Goal: Task Accomplishment & Management: Complete application form

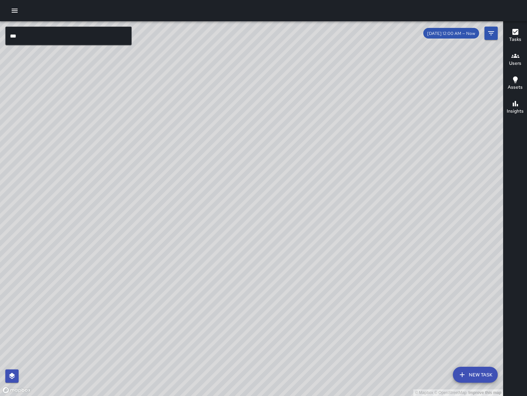
drag, startPoint x: 362, startPoint y: 263, endPoint x: 168, endPoint y: 292, distance: 196.2
click at [365, 246] on div "© Mapbox © OpenStreetMap Improve this map" at bounding box center [251, 208] width 503 height 375
drag, startPoint x: 346, startPoint y: 306, endPoint x: 228, endPoint y: 239, distance: 136.0
click at [228, 239] on div "© Mapbox © OpenStreetMap Improve this map" at bounding box center [251, 208] width 503 height 375
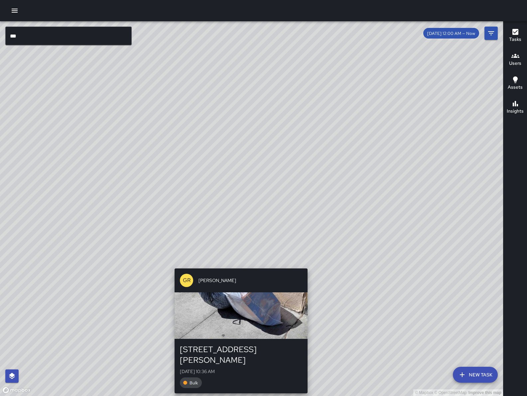
drag, startPoint x: 245, startPoint y: 258, endPoint x: 240, endPoint y: 265, distance: 9.4
click at [240, 265] on div "© Mapbox © OpenStreetMap Improve this map GR [PERSON_NAME] [STREET_ADDRESS][PER…" at bounding box center [251, 208] width 503 height 375
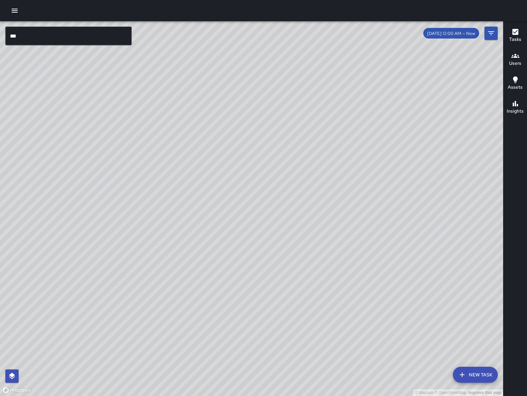
drag, startPoint x: 325, startPoint y: 233, endPoint x: 327, endPoint y: 238, distance: 5.3
click at [327, 238] on div "© Mapbox © OpenStreetMap Improve this map" at bounding box center [251, 208] width 503 height 375
drag, startPoint x: 315, startPoint y: 246, endPoint x: 319, endPoint y: 262, distance: 16.4
click at [319, 262] on div "© Mapbox © OpenStreetMap Improve this map" at bounding box center [251, 208] width 503 height 375
drag, startPoint x: 319, startPoint y: 262, endPoint x: 351, endPoint y: 254, distance: 33.8
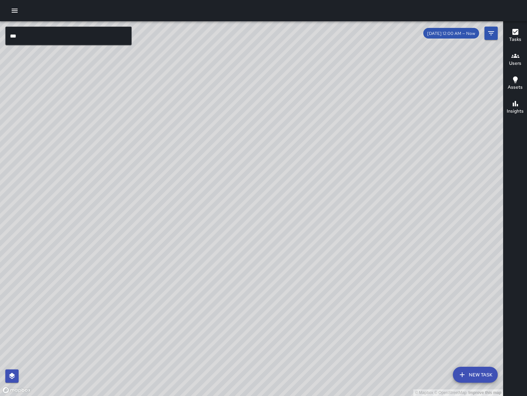
click at [351, 254] on div "© Mapbox © OpenStreetMap Improve this map" at bounding box center [251, 208] width 503 height 375
drag, startPoint x: 350, startPoint y: 253, endPoint x: 341, endPoint y: 253, distance: 9.6
click at [341, 253] on div "© Mapbox © OpenStreetMap Improve this map" at bounding box center [251, 208] width 503 height 375
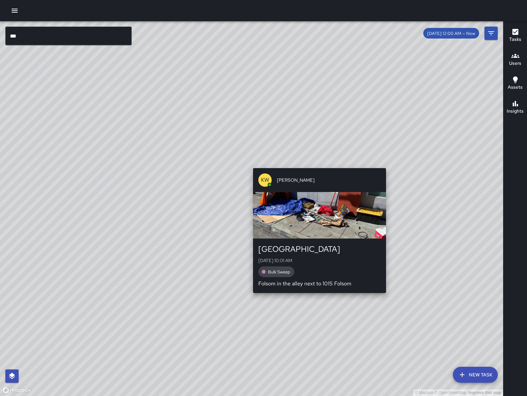
click at [389, 169] on div "© Mapbox © OpenStreetMap Improve this map KW [PERSON_NAME] [STREET_ADDRESS][GEO…" at bounding box center [251, 208] width 503 height 375
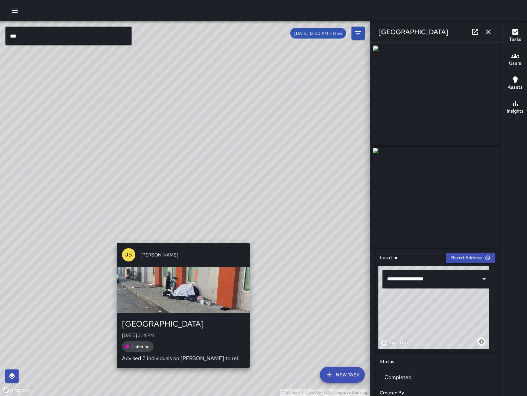
click at [181, 236] on div "© Mapbox © OpenStreetMap Improve this map [PERSON_NAME] [STREET_ADDRESS][GEOGRA…" at bounding box center [185, 208] width 370 height 375
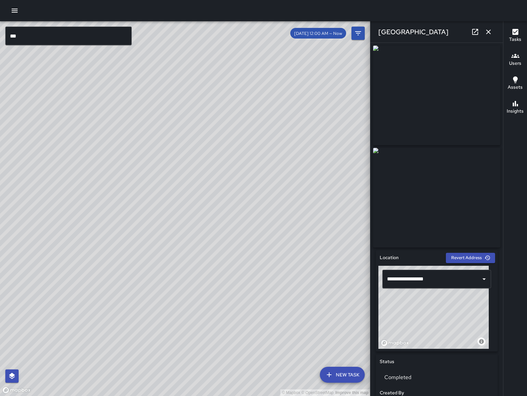
click at [488, 34] on icon "button" at bounding box center [488, 32] width 8 height 8
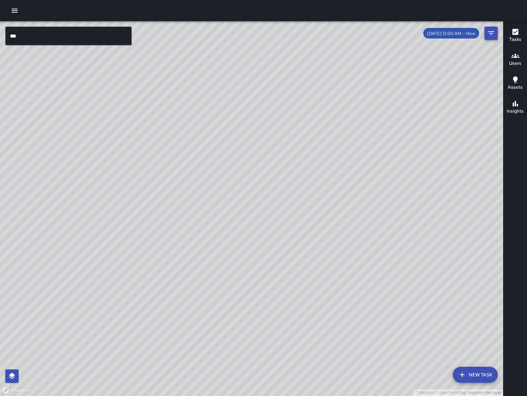
click at [488, 33] on icon "Filters" at bounding box center [491, 33] width 8 height 8
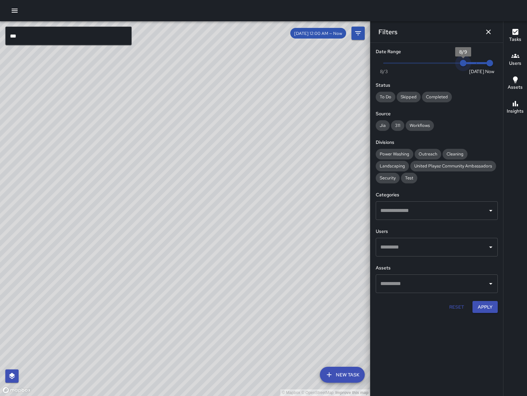
type input "*"
drag, startPoint x: 440, startPoint y: 62, endPoint x: 474, endPoint y: 259, distance: 200.6
click at [473, 66] on span "8/10" at bounding box center [476, 63] width 7 height 7
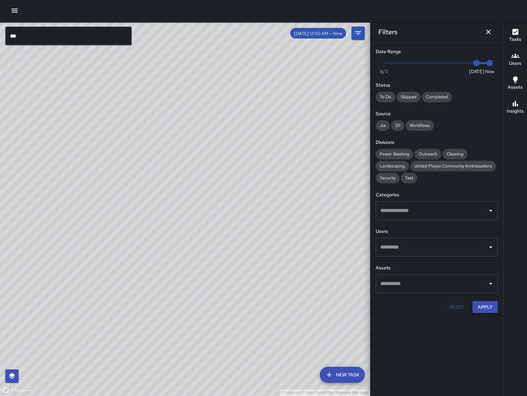
click at [488, 306] on button "Apply" at bounding box center [484, 307] width 25 height 12
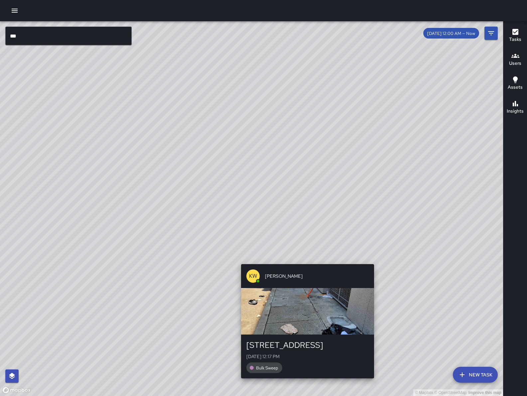
click at [378, 258] on div "© Mapbox © OpenStreetMap Improve this map KW [PERSON_NAME] [STREET_ADDRESS][PER…" at bounding box center [251, 208] width 503 height 375
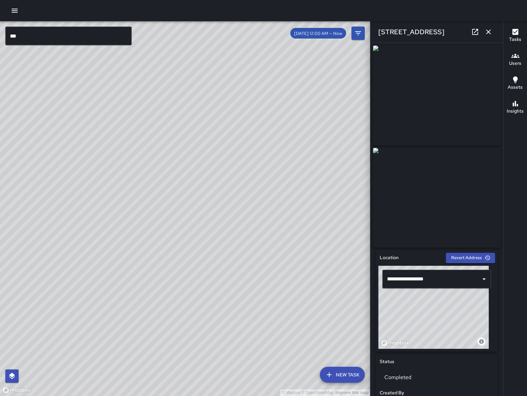
click at [193, 232] on div "© Mapbox © OpenStreetMap Improve this map KW [PERSON_NAME] [STREET_ADDRESS][GEO…" at bounding box center [185, 208] width 370 height 375
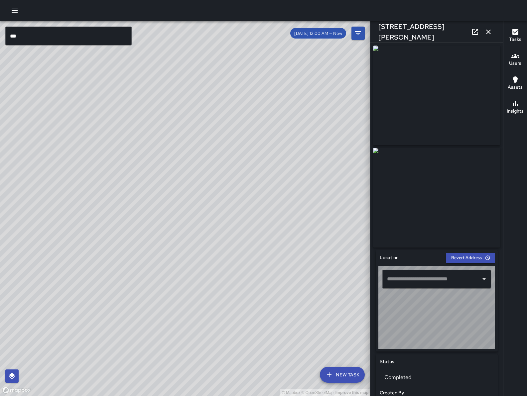
type input "**********"
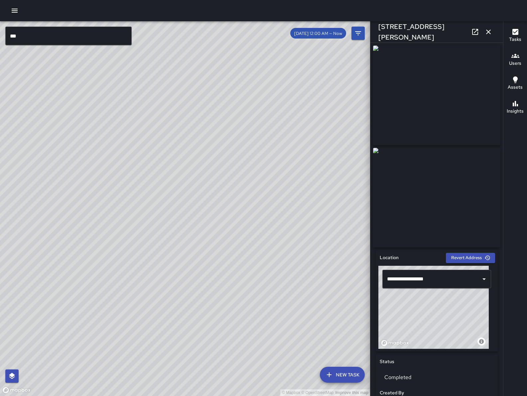
click at [476, 31] on icon at bounding box center [475, 32] width 8 height 8
click at [490, 33] on icon "button" at bounding box center [488, 32] width 5 height 5
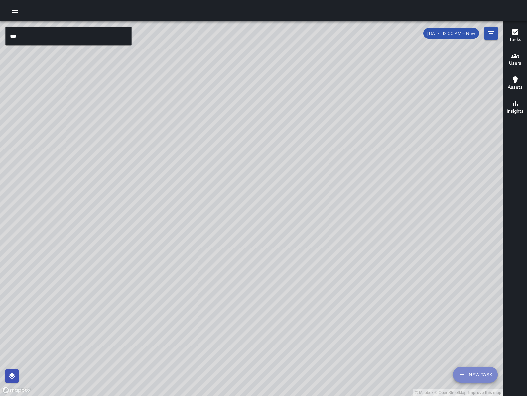
click at [481, 378] on button "New Task" at bounding box center [474, 375] width 45 height 16
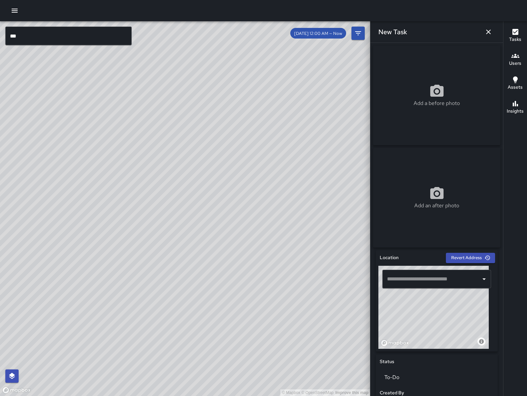
click at [438, 273] on div "​" at bounding box center [436, 279] width 109 height 19
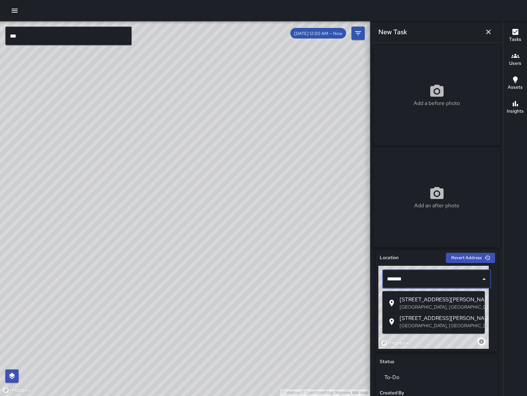
click at [433, 331] on li "[STREET_ADDRESS][PERSON_NAME]" at bounding box center [433, 321] width 102 height 19
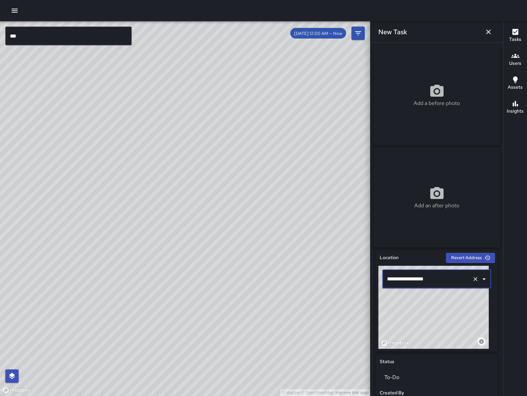
type input "**********"
click at [491, 29] on icon "button" at bounding box center [488, 32] width 8 height 8
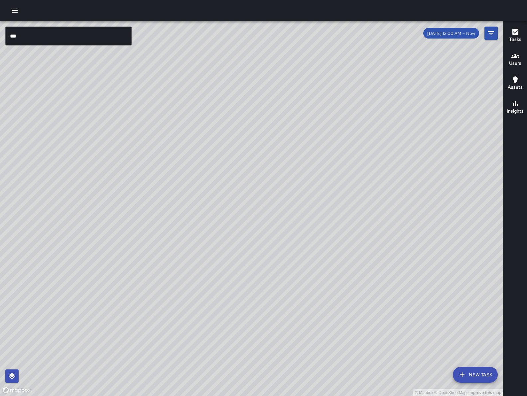
drag, startPoint x: 413, startPoint y: 337, endPoint x: 216, endPoint y: 267, distance: 208.1
click at [184, 234] on div "© Mapbox © OpenStreetMap Improve this map" at bounding box center [251, 208] width 503 height 375
drag, startPoint x: 284, startPoint y: 297, endPoint x: 370, endPoint y: 278, distance: 88.0
click at [391, 279] on div "© Mapbox © OpenStreetMap Improve this map" at bounding box center [251, 208] width 503 height 375
click at [41, 45] on input "***" at bounding box center [68, 36] width 126 height 19
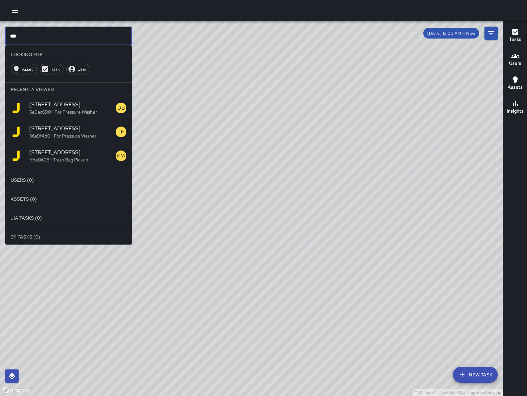
click at [41, 45] on input "***" at bounding box center [68, 36] width 126 height 19
type input "****"
click at [47, 221] on span "[PERSON_NAME]" at bounding box center [77, 219] width 97 height 8
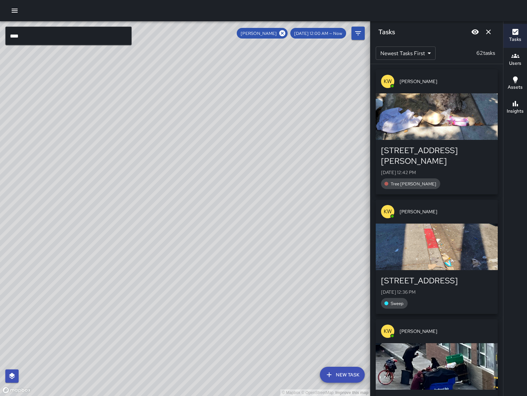
drag, startPoint x: 357, startPoint y: 220, endPoint x: 206, endPoint y: 204, distance: 152.3
click at [205, 203] on div "© Mapbox © OpenStreetMap Improve this map" at bounding box center [185, 208] width 370 height 375
drag, startPoint x: 230, startPoint y: 327, endPoint x: 237, endPoint y: 301, distance: 27.2
click at [313, 222] on div "© Mapbox © OpenStreetMap Improve this map" at bounding box center [185, 208] width 370 height 375
drag, startPoint x: 174, startPoint y: 341, endPoint x: 221, endPoint y: 300, distance: 61.9
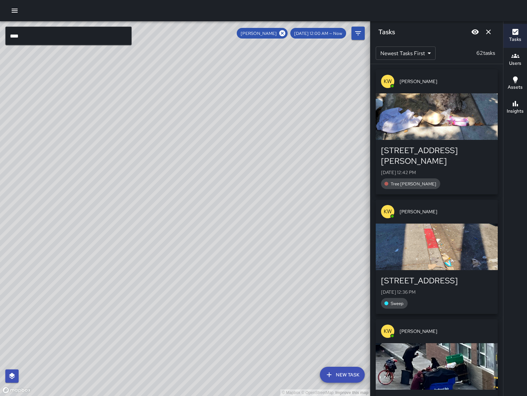
click at [221, 302] on div "© Mapbox © OpenStreetMap Improve this map" at bounding box center [185, 208] width 370 height 375
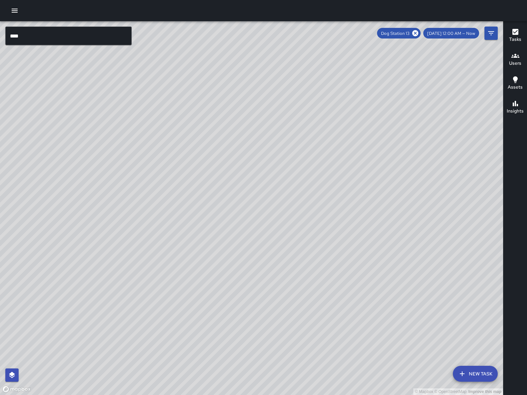
click at [17, 11] on icon "button" at bounding box center [15, 11] width 6 height 4
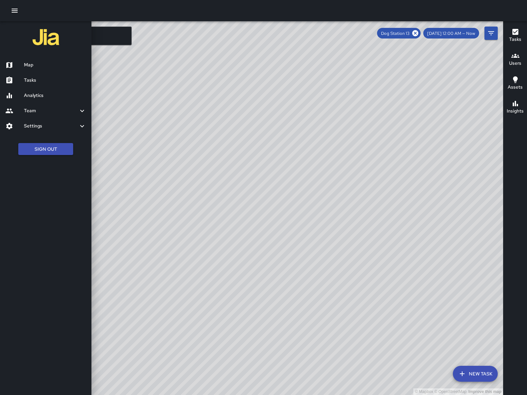
click at [51, 80] on h6 "Tasks" at bounding box center [55, 80] width 62 height 7
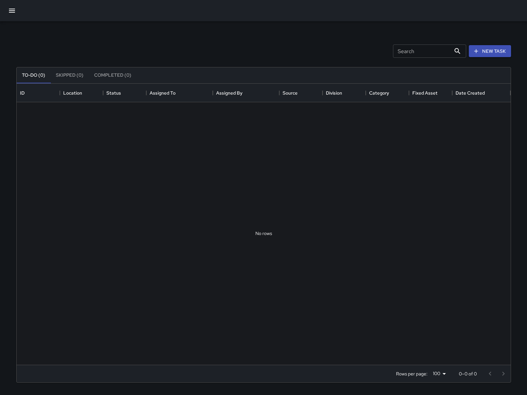
scroll to position [275, 487]
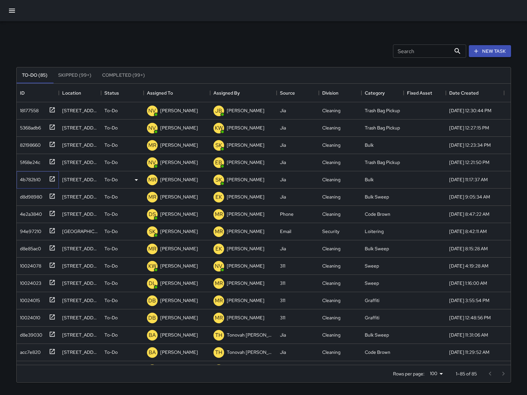
click at [37, 182] on div "4b782b10" at bounding box center [28, 178] width 23 height 9
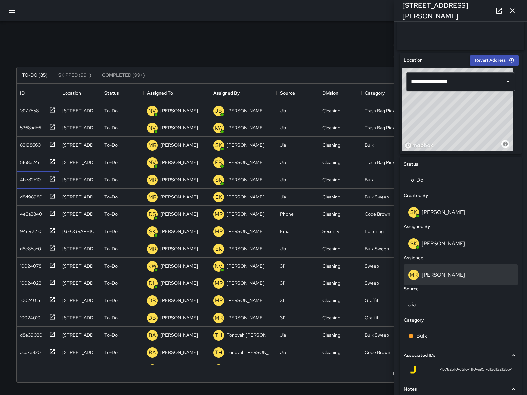
scroll to position [177, 0]
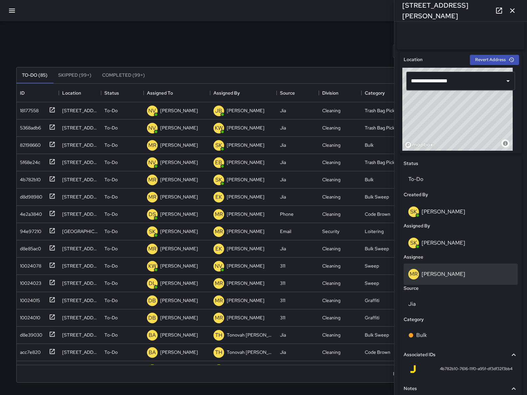
click at [437, 277] on p "[PERSON_NAME]" at bounding box center [443, 274] width 44 height 7
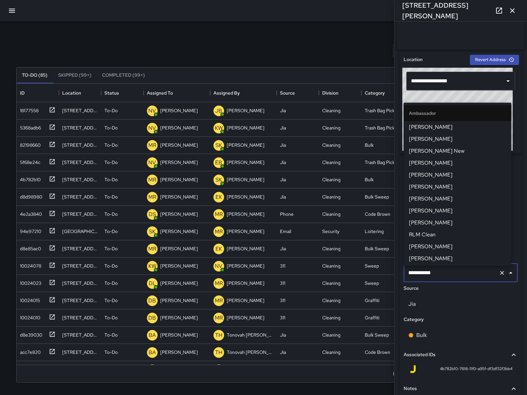
scroll to position [660, 0]
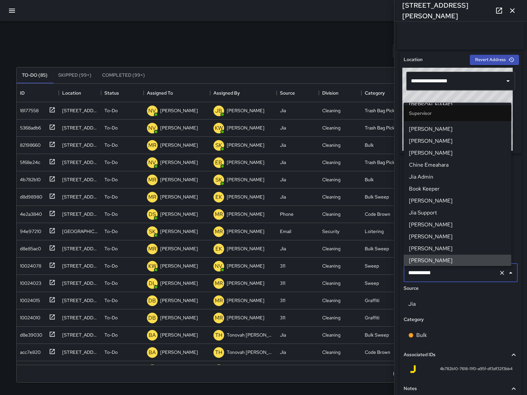
click at [448, 274] on input "**********" at bounding box center [450, 273] width 89 height 13
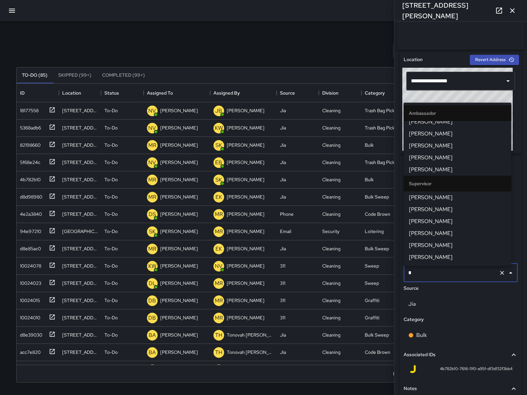
scroll to position [0, 0]
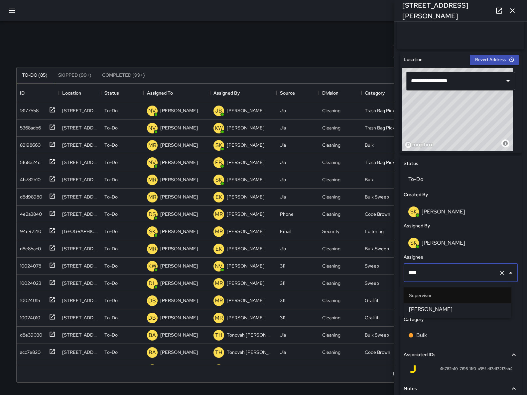
type input "*****"
click at [429, 311] on span "[PERSON_NAME]" at bounding box center [457, 310] width 97 height 8
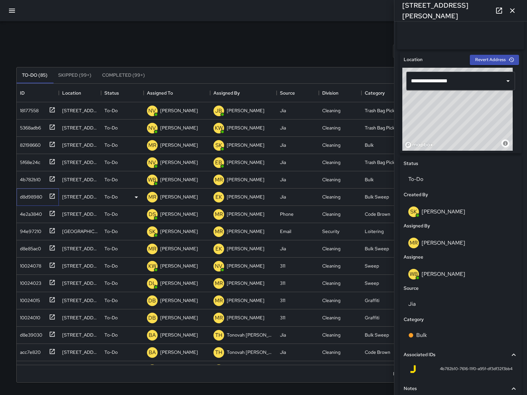
click at [42, 197] on div "d8d98980" at bounding box center [29, 195] width 25 height 9
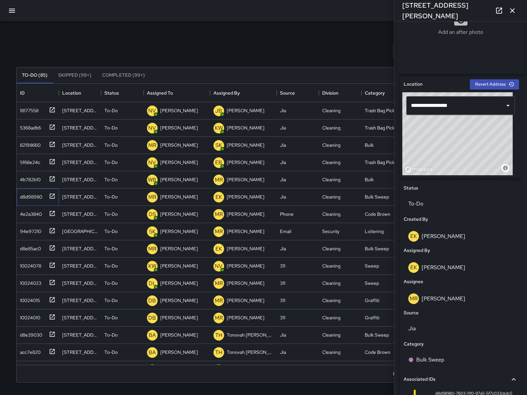
scroll to position [160, 0]
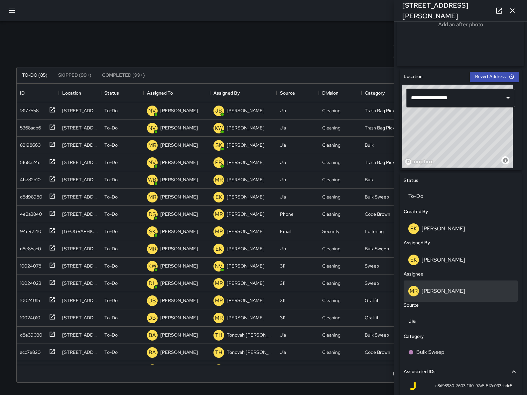
click at [436, 290] on p "[PERSON_NAME]" at bounding box center [443, 291] width 44 height 7
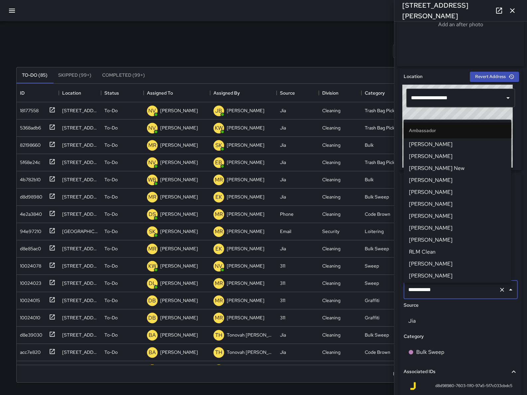
scroll to position [660, 0]
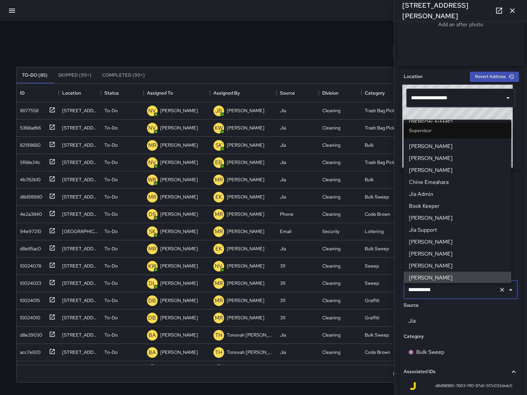
click at [438, 292] on input "**********" at bounding box center [450, 290] width 89 height 13
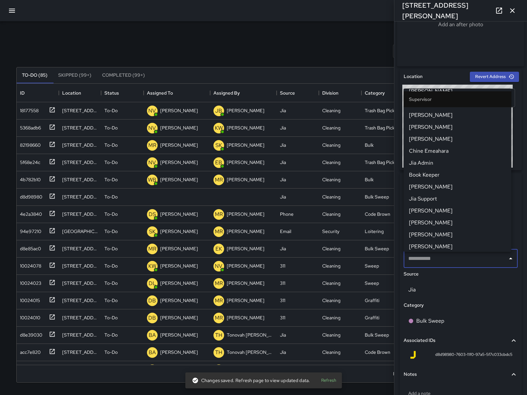
scroll to position [0, 0]
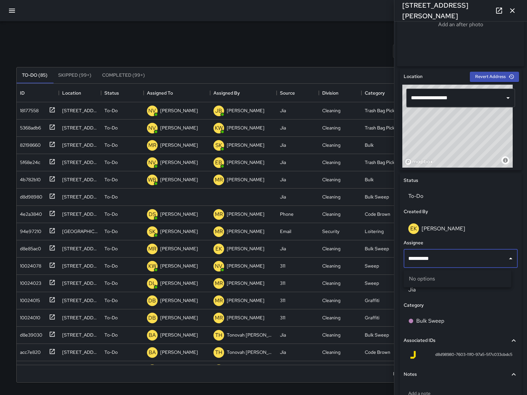
type input "**********"
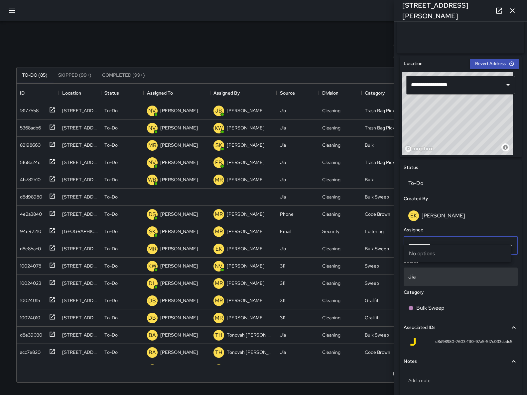
scroll to position [198, 0]
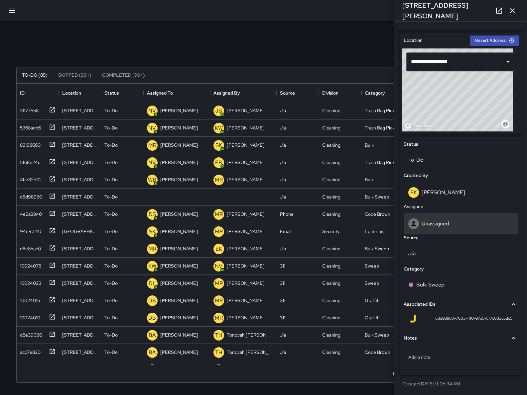
click at [432, 219] on div "Unassigned" at bounding box center [460, 224] width 105 height 11
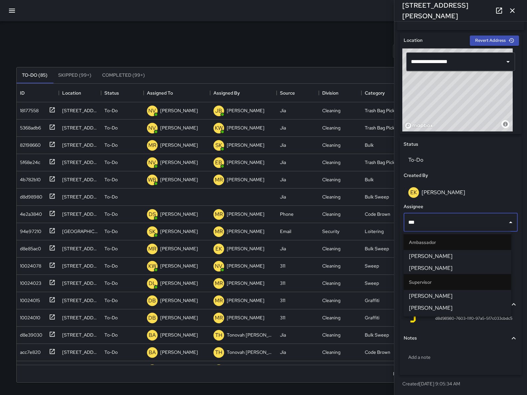
type input "****"
click at [451, 266] on span "[PERSON_NAME]" at bounding box center [457, 268] width 97 height 8
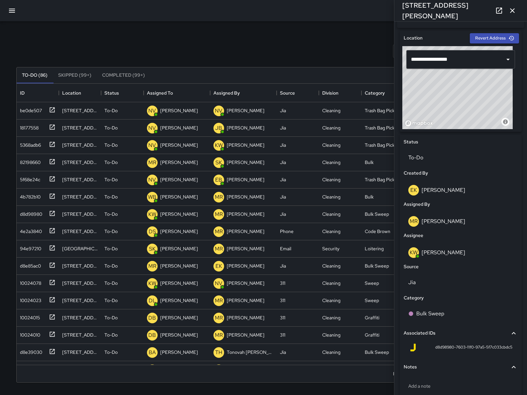
click at [509, 14] on icon "button" at bounding box center [512, 11] width 8 height 8
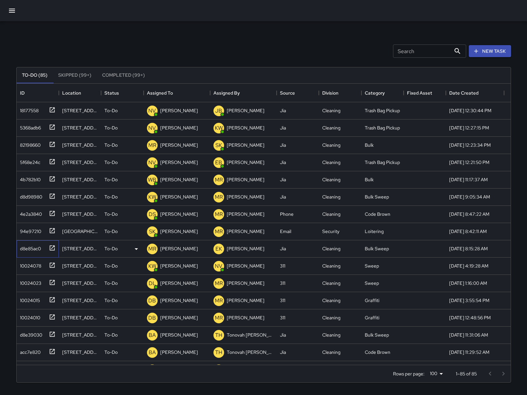
click at [37, 250] on div "d8e85ac0" at bounding box center [29, 247] width 24 height 9
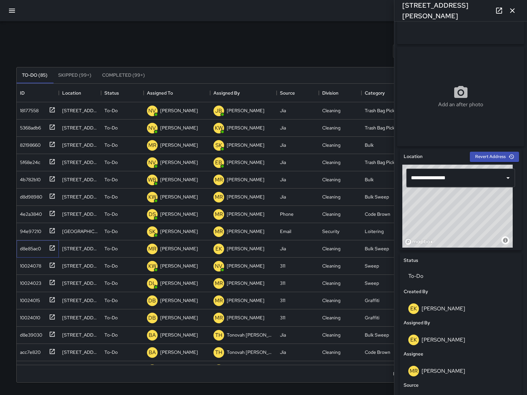
scroll to position [80, 0]
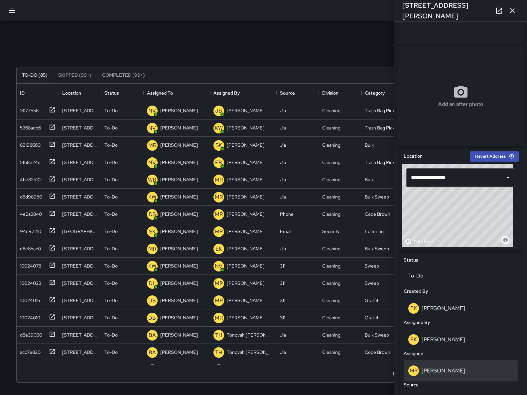
click at [432, 369] on div "MR Maria Rosas" at bounding box center [460, 371] width 105 height 11
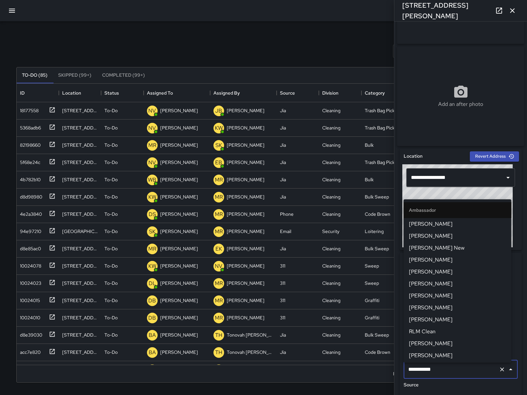
scroll to position [660, 0]
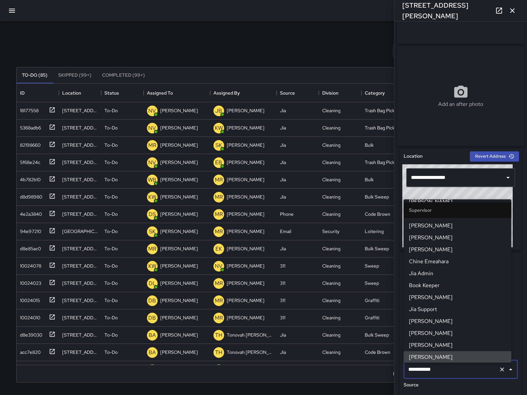
click at [447, 373] on input "**********" at bounding box center [450, 369] width 89 height 13
click at [447, 372] on input "**********" at bounding box center [450, 369] width 89 height 13
click at [446, 369] on input "**********" at bounding box center [450, 369] width 89 height 13
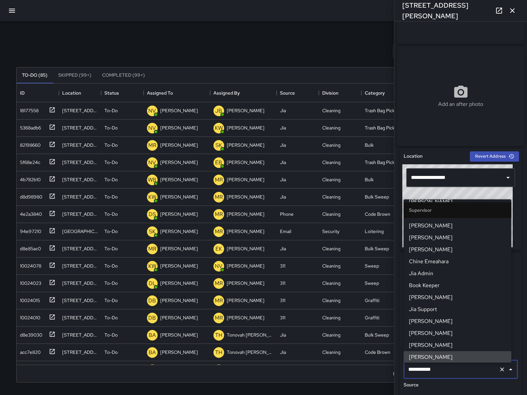
click at [446, 369] on input "**********" at bounding box center [450, 369] width 89 height 13
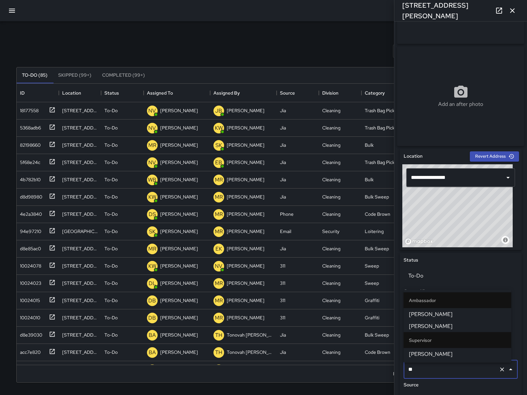
type input "***"
click at [462, 352] on span "[PERSON_NAME]" at bounding box center [457, 354] width 97 height 8
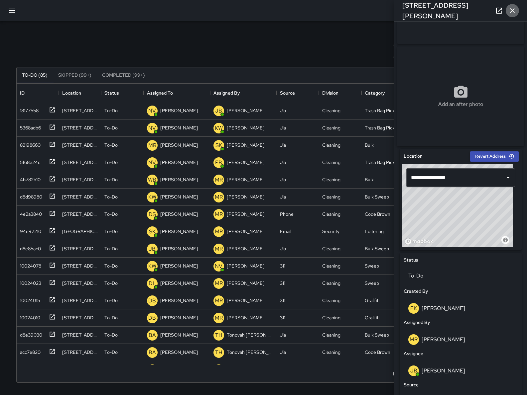
click at [512, 12] on icon "button" at bounding box center [512, 11] width 8 height 8
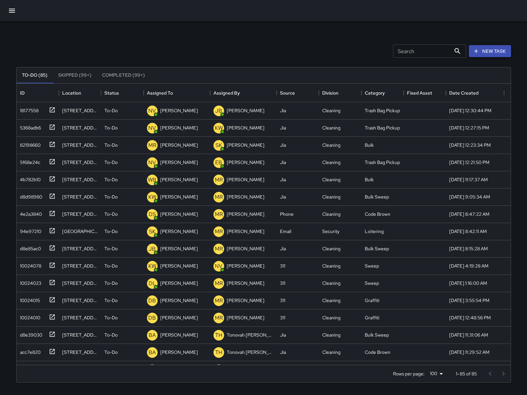
click at [481, 53] on button "New Task" at bounding box center [489, 51] width 42 height 12
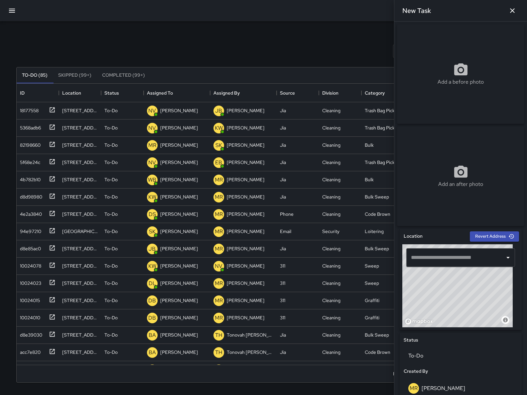
click at [461, 316] on div "© Mapbox © OpenStreetMap Improve this map" at bounding box center [457, 286] width 110 height 83
drag, startPoint x: 484, startPoint y: 295, endPoint x: 464, endPoint y: 310, distance: 25.2
click at [464, 310] on div "© Mapbox © OpenStreetMap Improve this map" at bounding box center [457, 286] width 110 height 83
drag, startPoint x: 441, startPoint y: 302, endPoint x: 434, endPoint y: 317, distance: 16.3
click at [432, 318] on div "© Mapbox © OpenStreetMap Improve this map" at bounding box center [457, 286] width 110 height 83
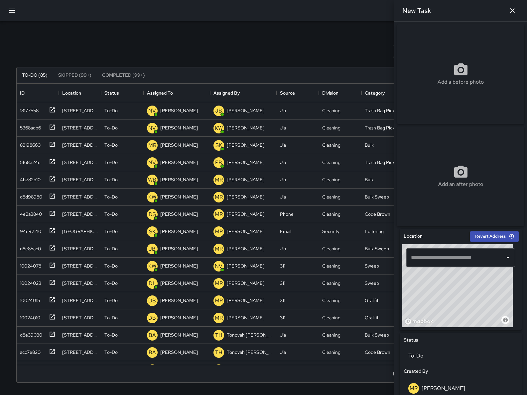
drag, startPoint x: 461, startPoint y: 278, endPoint x: 457, endPoint y: 297, distance: 19.9
click at [457, 297] on div "© Mapbox © OpenStreetMap Improve this map" at bounding box center [457, 286] width 110 height 83
click at [445, 279] on div "© Mapbox © OpenStreetMap Improve this map" at bounding box center [457, 286] width 110 height 83
type input "**********"
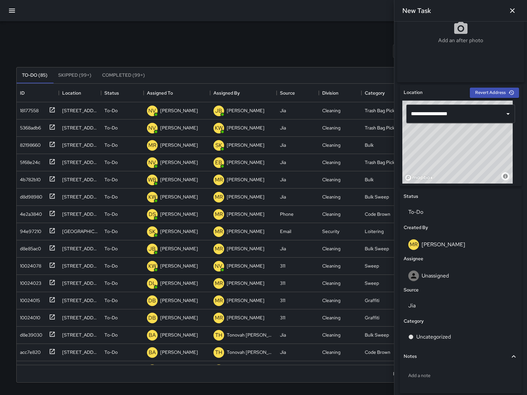
scroll to position [153, 0]
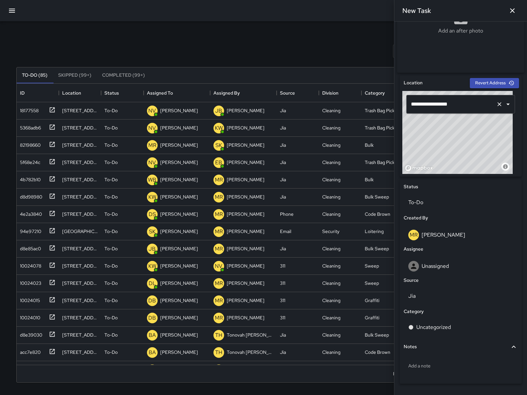
click at [484, 111] on input "**********" at bounding box center [451, 104] width 84 height 13
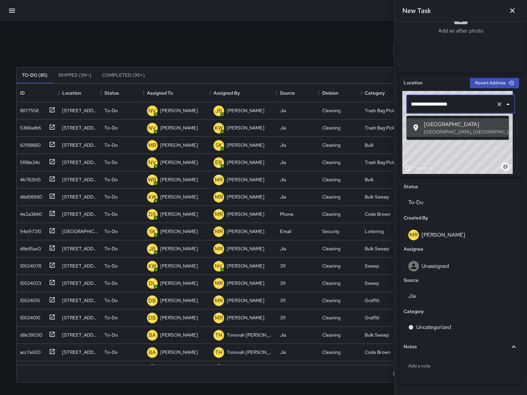
click at [484, 111] on input "**********" at bounding box center [451, 104] width 84 height 13
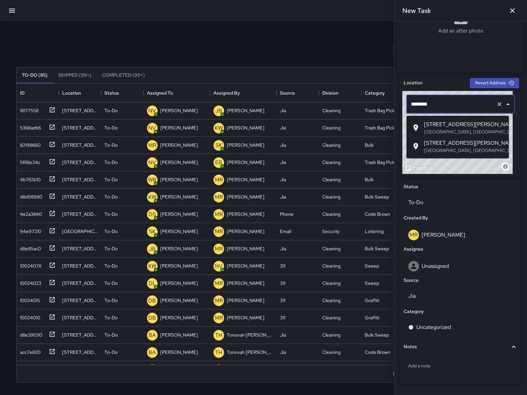
click at [478, 137] on li "[STREET_ADDRESS][PERSON_NAME]" at bounding box center [457, 146] width 102 height 19
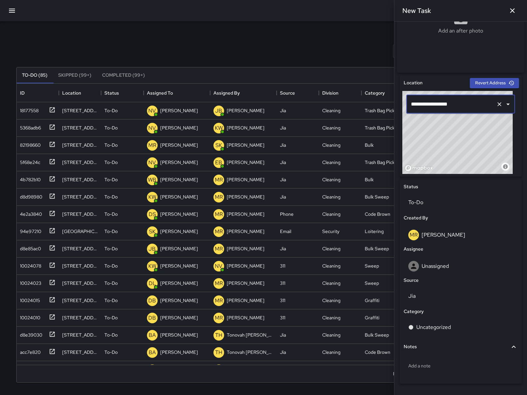
type input "**********"
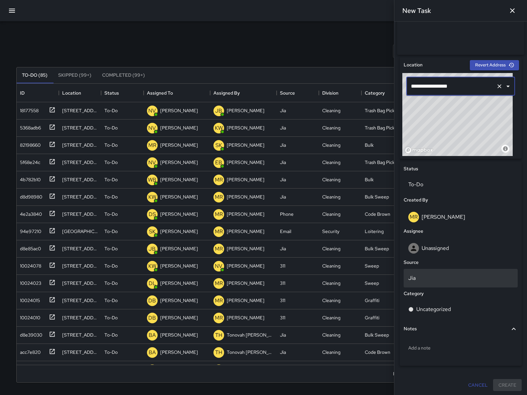
scroll to position [175, 0]
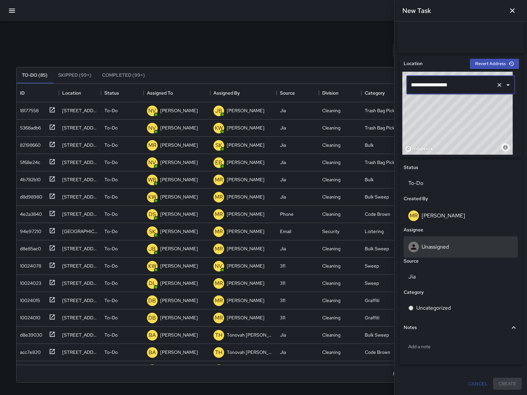
click at [425, 252] on div "Unassigned" at bounding box center [460, 247] width 105 height 11
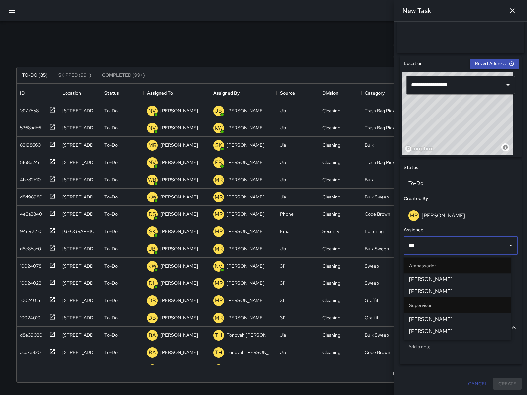
type input "****"
click at [440, 292] on span "[PERSON_NAME]" at bounding box center [457, 292] width 97 height 8
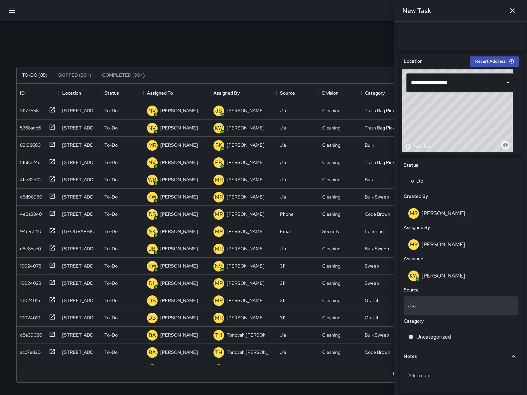
click at [443, 315] on div "Jia" at bounding box center [460, 306] width 114 height 19
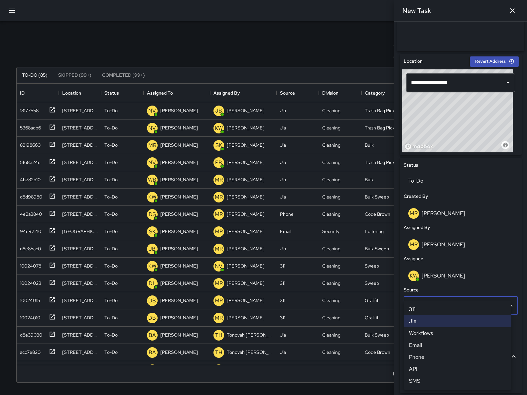
click at [434, 345] on li "Email" at bounding box center [457, 346] width 108 height 12
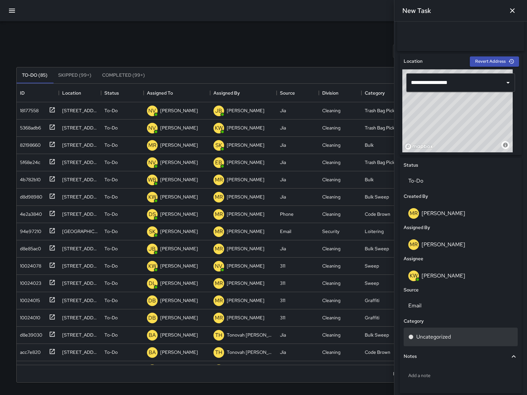
click at [434, 338] on p "Uncategorized" at bounding box center [433, 337] width 35 height 8
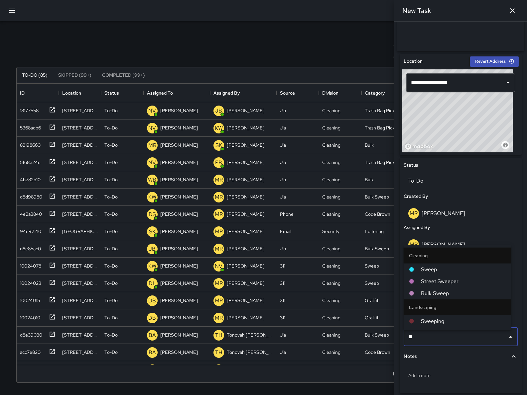
type input "***"
click at [441, 272] on span "Sweep" at bounding box center [463, 270] width 85 height 8
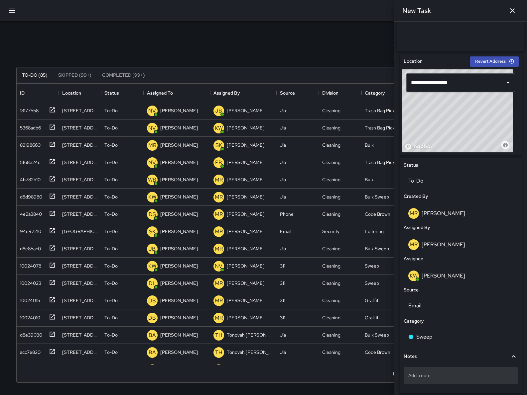
click at [440, 373] on div "Add a note" at bounding box center [460, 375] width 114 height 17
type textarea "**********"
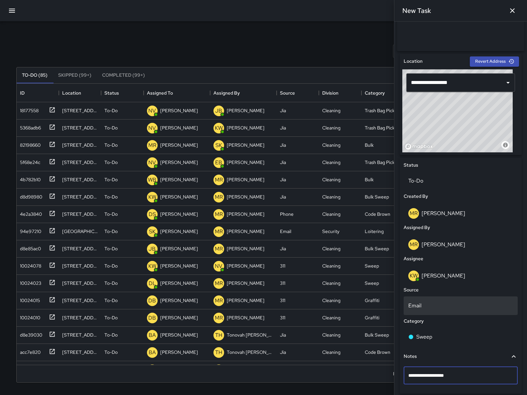
scroll to position [0, 0]
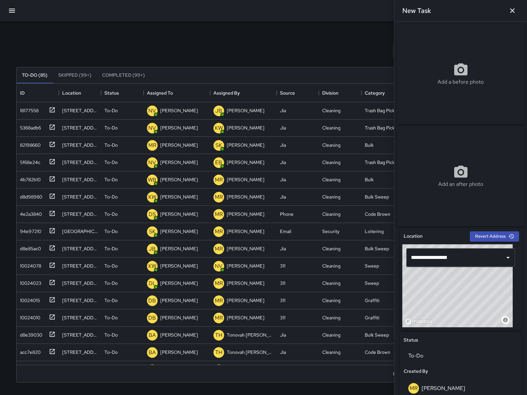
click at [474, 84] on p "Add a before photo" at bounding box center [460, 82] width 46 height 8
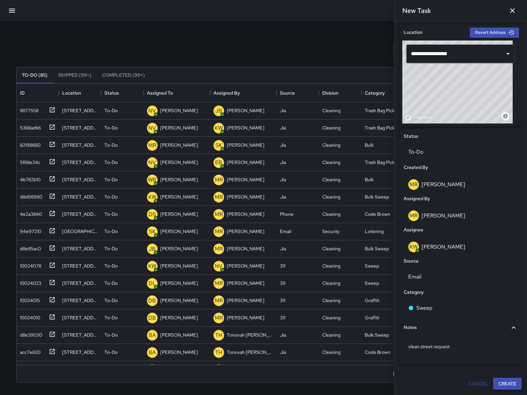
click at [493, 384] on button "Create" at bounding box center [507, 384] width 29 height 12
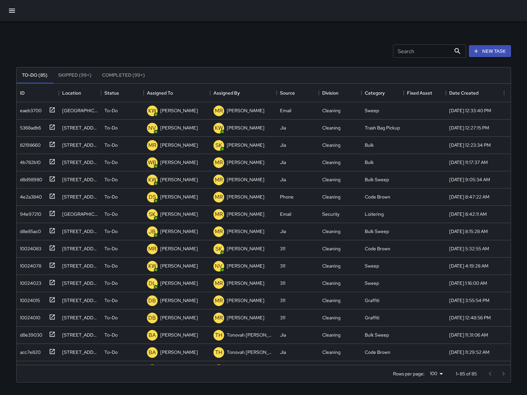
click at [14, 11] on icon "button" at bounding box center [12, 11] width 6 height 4
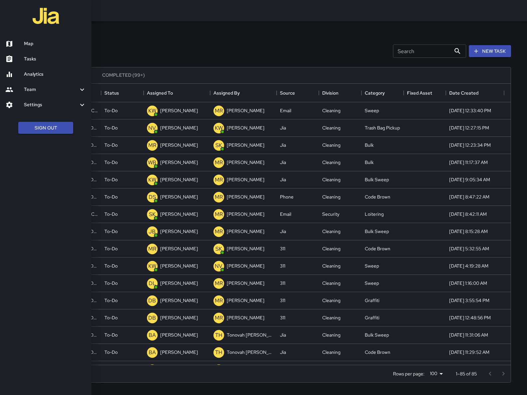
click at [15, 44] on div at bounding box center [14, 44] width 19 height 8
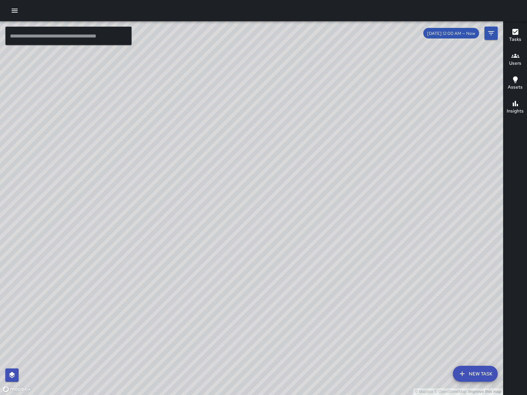
drag, startPoint x: 336, startPoint y: 165, endPoint x: 381, endPoint y: 162, distance: 44.9
click at [381, 162] on div "© Mapbox © OpenStreetMap Improve this map" at bounding box center [251, 208] width 503 height 374
click at [243, 132] on div "© Mapbox © OpenStreetMap Improve this map KW Kenneth Ware Ambassador Tasks 59 /…" at bounding box center [251, 208] width 503 height 374
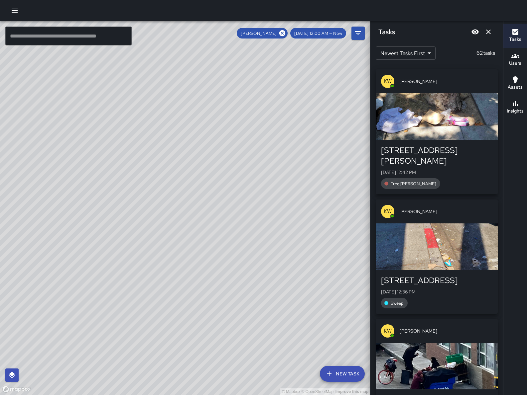
drag, startPoint x: 219, startPoint y: 197, endPoint x: 202, endPoint y: 206, distance: 19.2
click at [203, 208] on div "© Mapbox © OpenStreetMap Improve this map" at bounding box center [185, 208] width 370 height 374
drag, startPoint x: 174, startPoint y: 153, endPoint x: 176, endPoint y: 187, distance: 34.6
click at [176, 189] on div "© Mapbox © OpenStreetMap Improve this map" at bounding box center [185, 208] width 370 height 374
drag, startPoint x: 214, startPoint y: 192, endPoint x: 143, endPoint y: 131, distance: 93.3
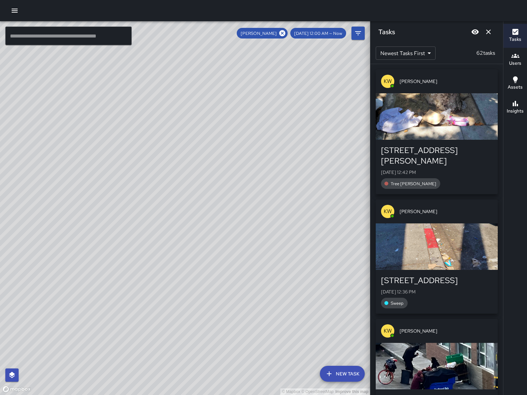
click at [143, 131] on div "© Mapbox © OpenStreetMap Improve this map" at bounding box center [185, 208] width 370 height 374
click at [135, 146] on div "© Mapbox © OpenStreetMap Improve this map" at bounding box center [185, 208] width 370 height 374
drag, startPoint x: 176, startPoint y: 188, endPoint x: 202, endPoint y: 181, distance: 26.4
click at [204, 174] on div "© Mapbox © OpenStreetMap Improve this map" at bounding box center [185, 208] width 370 height 374
drag, startPoint x: 187, startPoint y: 188, endPoint x: 209, endPoint y: 228, distance: 45.9
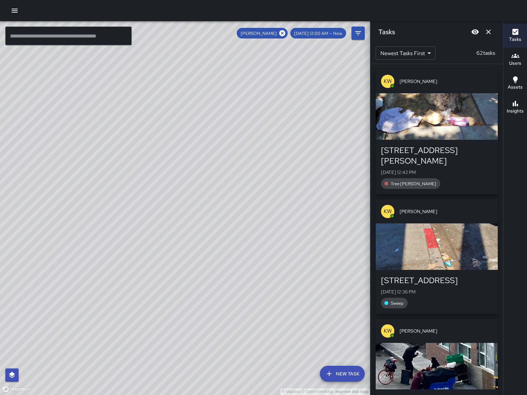
click at [209, 228] on div "© Mapbox © OpenStreetMap Improve this map" at bounding box center [185, 208] width 370 height 374
click at [133, 199] on div "© Mapbox © OpenStreetMap Improve this map KW Kenneth Ware Ambassador Tasks 59 /…" at bounding box center [185, 208] width 370 height 374
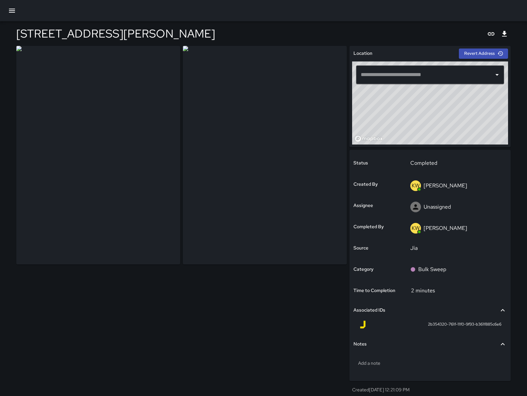
type input "**********"
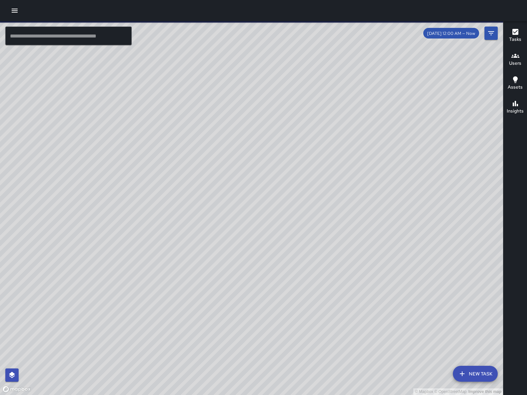
drag, startPoint x: 258, startPoint y: 132, endPoint x: 168, endPoint y: 250, distance: 149.1
click at [166, 261] on div "© Mapbox © OpenStreetMap Improve this map" at bounding box center [251, 208] width 503 height 374
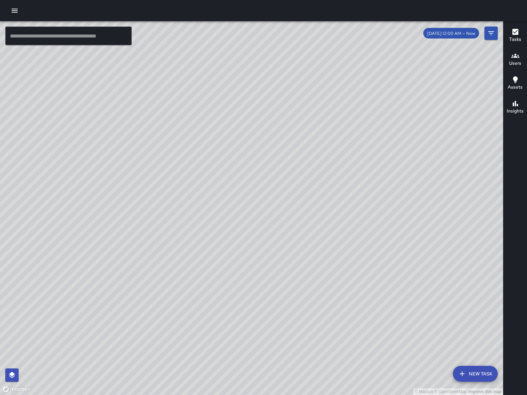
drag, startPoint x: 165, startPoint y: 232, endPoint x: 167, endPoint y: 237, distance: 5.2
click at [203, 233] on div "© Mapbox © OpenStreetMap Improve this map" at bounding box center [251, 208] width 503 height 374
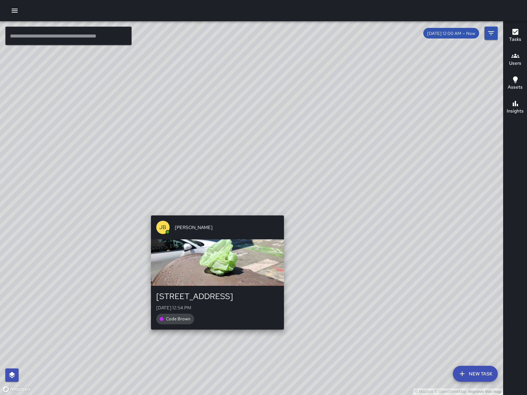
click at [217, 212] on div "© Mapbox © OpenStreetMap Improve this map JB Joe Bankhead 1139 Folsom Street Su…" at bounding box center [251, 208] width 503 height 374
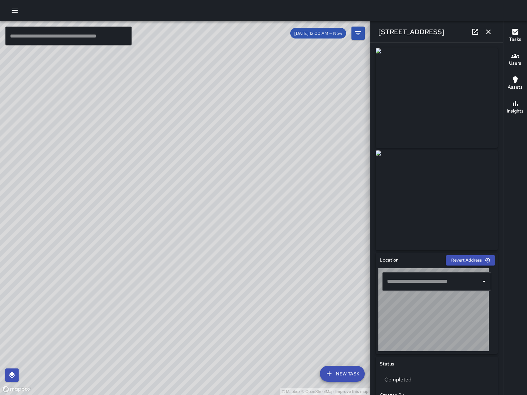
type input "**********"
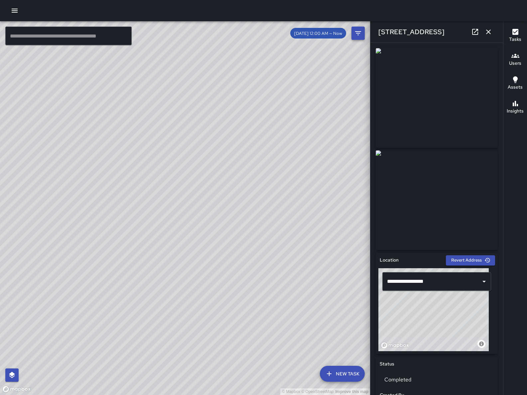
click at [485, 34] on icon "button" at bounding box center [488, 32] width 8 height 8
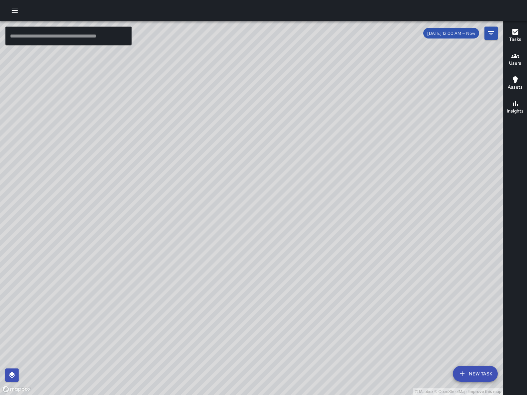
drag, startPoint x: 194, startPoint y: 246, endPoint x: 245, endPoint y: 238, distance: 52.1
click at [245, 238] on div "© Mapbox © OpenStreetMap Improve this map" at bounding box center [251, 208] width 503 height 374
drag, startPoint x: 150, startPoint y: 398, endPoint x: 112, endPoint y: 398, distance: 38.5
click at [112, 395] on html "© Mapbox © OpenStreetMap Improve this map ​ New Task 8/10 12:00 AM — Now Map La…" at bounding box center [263, 197] width 527 height 395
drag, startPoint x: 238, startPoint y: 295, endPoint x: 113, endPoint y: 397, distance: 161.5
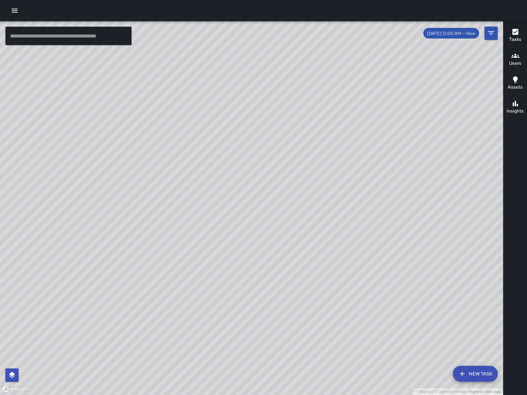
click at [113, 395] on html "© Mapbox © OpenStreetMap Improve this map ​ New Task 8/10 12:00 AM — Now Map La…" at bounding box center [263, 197] width 527 height 395
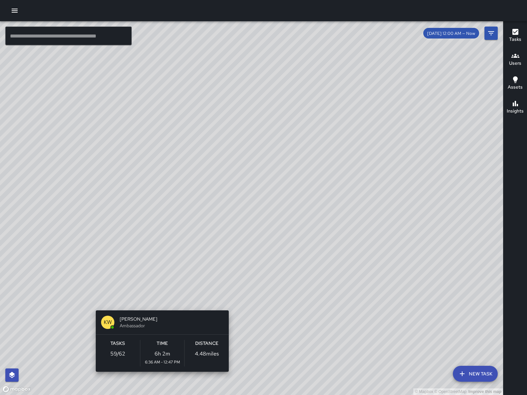
click at [159, 302] on div "© Mapbox © OpenStreetMap Improve this map KW Kenneth Ware Ambassador Tasks 59 /…" at bounding box center [251, 208] width 503 height 374
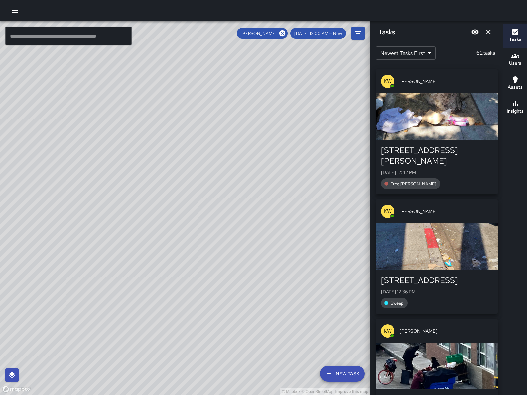
click at [444, 178] on div "Tree [PERSON_NAME]" at bounding box center [436, 183] width 111 height 11
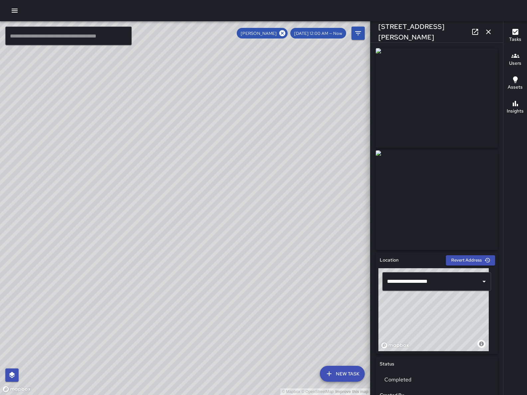
drag, startPoint x: 175, startPoint y: 185, endPoint x: 187, endPoint y: 195, distance: 15.8
click at [188, 196] on div "© Mapbox © OpenStreetMap Improve this map" at bounding box center [185, 208] width 370 height 374
drag, startPoint x: 200, startPoint y: 185, endPoint x: 60, endPoint y: 171, distance: 140.9
click at [60, 173] on div "© Mapbox © OpenStreetMap Improve this map" at bounding box center [185, 208] width 370 height 374
drag, startPoint x: 109, startPoint y: 118, endPoint x: 179, endPoint y: 121, distance: 69.8
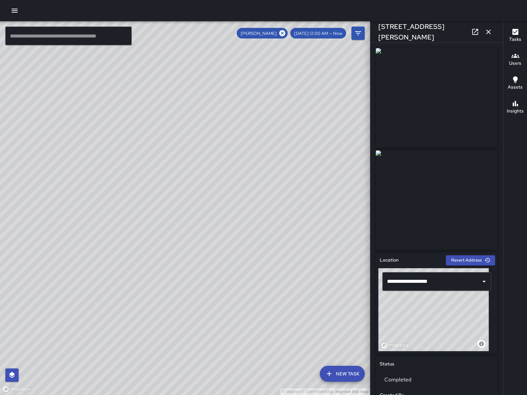
click at [179, 121] on div "© Mapbox © OpenStreetMap Improve this map" at bounding box center [185, 208] width 370 height 374
drag, startPoint x: 70, startPoint y: 183, endPoint x: 111, endPoint y: 178, distance: 41.5
click at [111, 178] on div "© Mapbox © OpenStreetMap Improve this map" at bounding box center [185, 208] width 370 height 374
drag, startPoint x: 68, startPoint y: 186, endPoint x: 136, endPoint y: 173, distance: 69.0
click at [136, 173] on div "© Mapbox © OpenStreetMap Improve this map" at bounding box center [185, 208] width 370 height 374
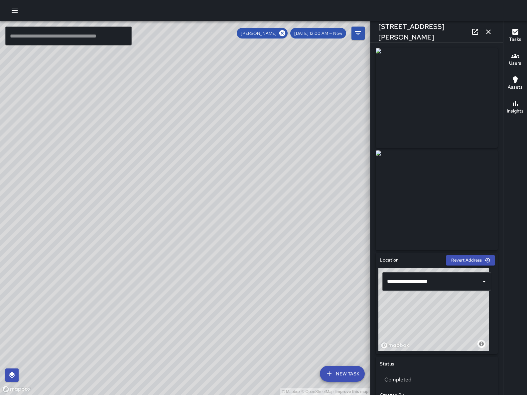
drag, startPoint x: 202, startPoint y: 149, endPoint x: 198, endPoint y: 188, distance: 39.4
click at [198, 188] on div "© Mapbox © OpenStreetMap Improve this map" at bounding box center [185, 208] width 370 height 374
drag, startPoint x: 241, startPoint y: 178, endPoint x: 137, endPoint y: 252, distance: 127.7
click at [137, 252] on div "© Mapbox © OpenStreetMap Improve this map" at bounding box center [185, 208] width 370 height 374
drag, startPoint x: 268, startPoint y: 298, endPoint x: 354, endPoint y: 255, distance: 96.4
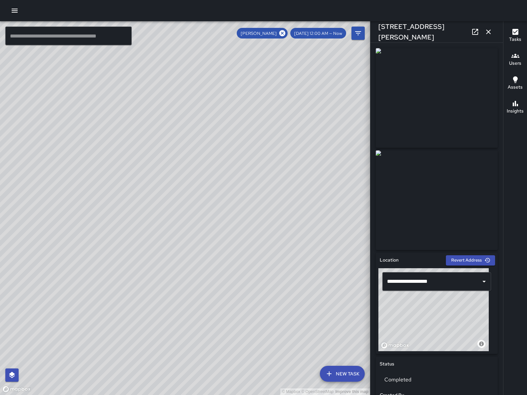
click at [368, 235] on div "© Mapbox © OpenStreetMap Improve this map" at bounding box center [185, 208] width 370 height 374
drag, startPoint x: 236, startPoint y: 338, endPoint x: 243, endPoint y: 310, distance: 28.2
click at [244, 311] on div "© Mapbox © OpenStreetMap Improve this map" at bounding box center [185, 208] width 370 height 374
drag, startPoint x: 131, startPoint y: 248, endPoint x: 80, endPoint y: 294, distance: 68.9
click at [64, 329] on div "© Mapbox © OpenStreetMap Improve this map" at bounding box center [185, 208] width 370 height 374
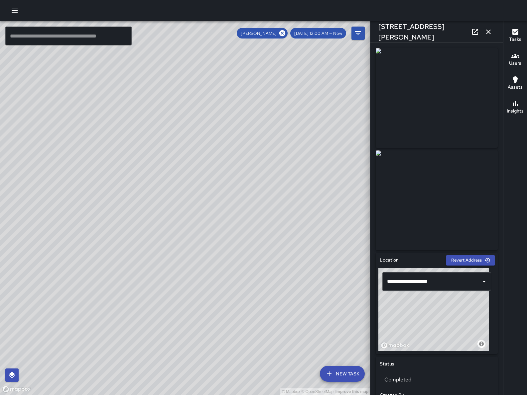
drag, startPoint x: 293, startPoint y: 153, endPoint x: 250, endPoint y: 198, distance: 62.3
click at [250, 198] on div "© Mapbox © OpenStreetMap Improve this map" at bounding box center [185, 208] width 370 height 374
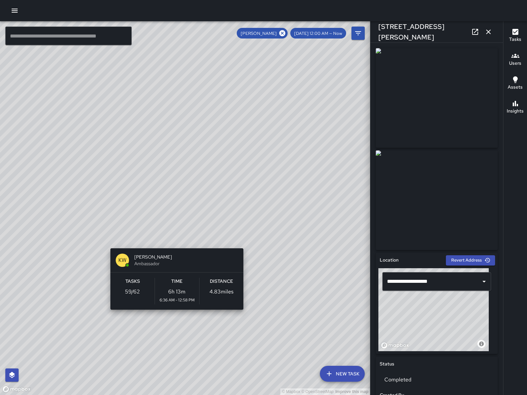
click at [172, 240] on div "© Mapbox © OpenStreetMap Improve this map KW Kenneth Ware Ambassador Tasks 59 /…" at bounding box center [185, 208] width 370 height 374
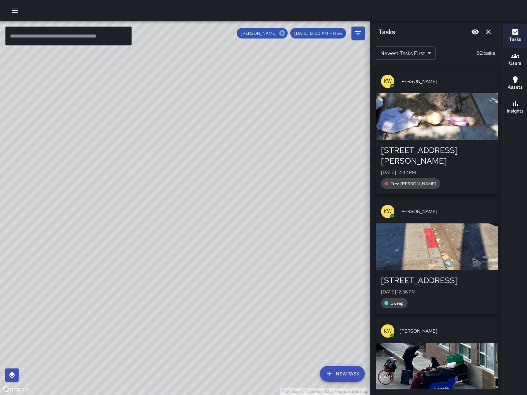
click at [286, 33] on icon at bounding box center [281, 33] width 7 height 7
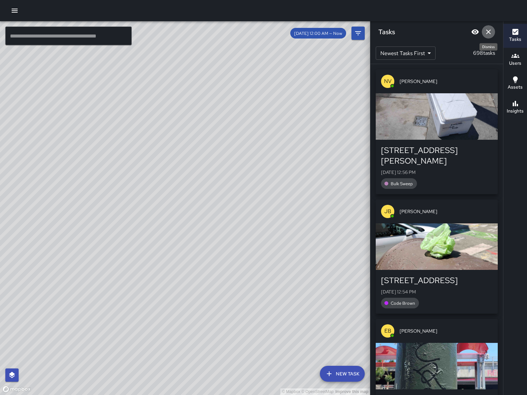
click at [493, 31] on button "Dismiss" at bounding box center [487, 31] width 13 height 13
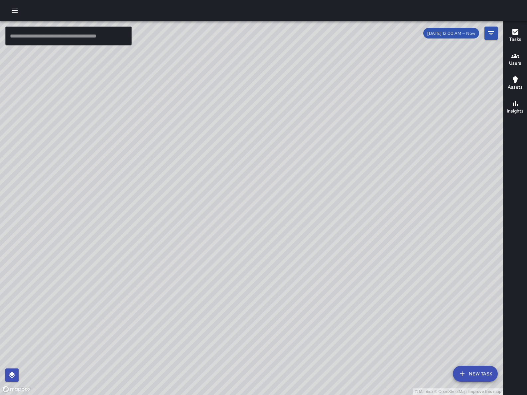
drag, startPoint x: 419, startPoint y: 251, endPoint x: 343, endPoint y: 260, distance: 77.2
click at [335, 266] on div "© Mapbox © OpenStreetMap Improve this map" at bounding box center [251, 208] width 503 height 374
drag, startPoint x: 274, startPoint y: 210, endPoint x: 227, endPoint y: 233, distance: 52.6
click at [218, 246] on div "© Mapbox © OpenStreetMap Improve this map" at bounding box center [251, 208] width 503 height 374
drag, startPoint x: 243, startPoint y: 204, endPoint x: 259, endPoint y: 320, distance: 116.7
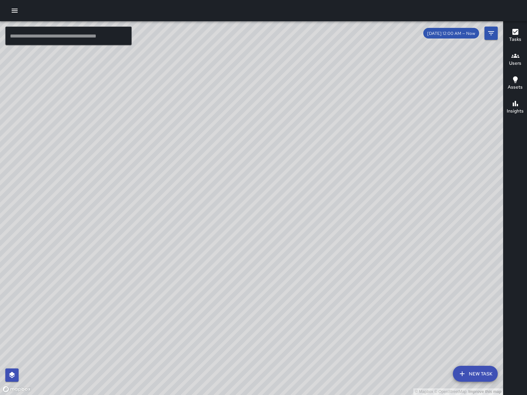
click at [259, 320] on div "© Mapbox © OpenStreetMap Improve this map" at bounding box center [251, 208] width 503 height 374
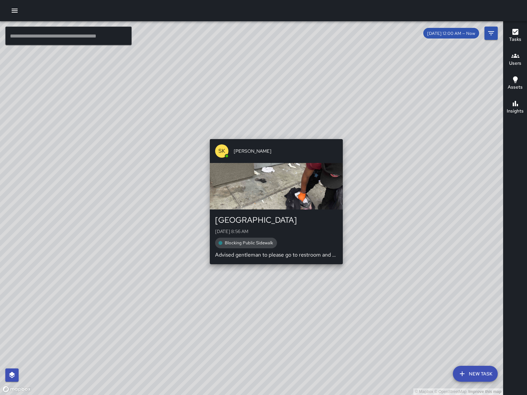
click at [276, 139] on div "SK SEAN KELLEY" at bounding box center [276, 151] width 133 height 24
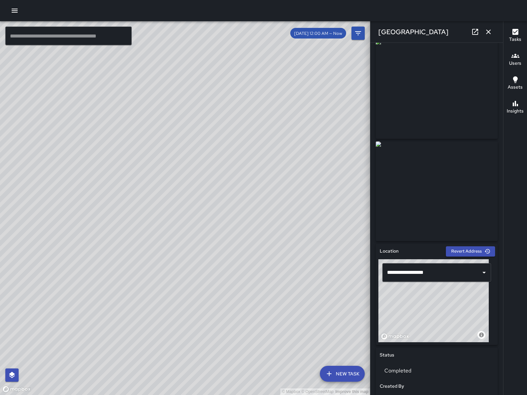
scroll to position [10, 0]
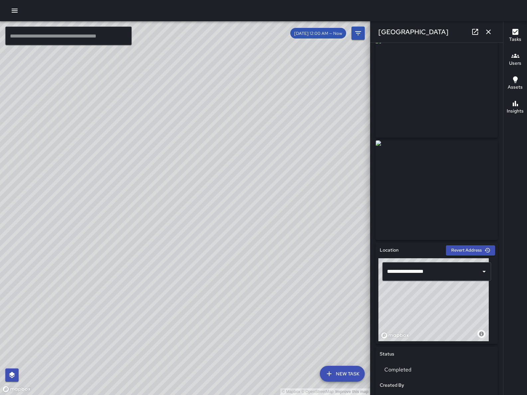
drag, startPoint x: 189, startPoint y: 214, endPoint x: 221, endPoint y: 244, distance: 44.4
click at [216, 258] on div "© Mapbox © OpenStreetMap Improve this map" at bounding box center [185, 208] width 370 height 374
click at [487, 31] on icon "button" at bounding box center [488, 32] width 5 height 5
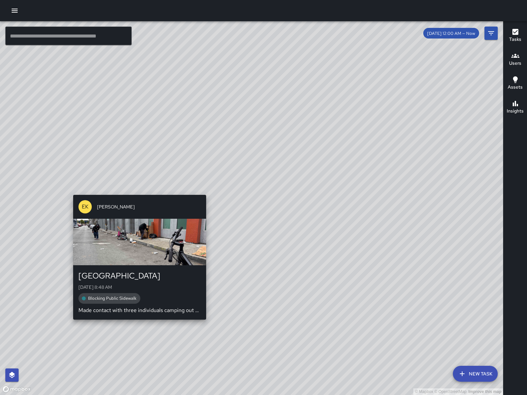
click at [196, 187] on div "© Mapbox © OpenStreetMap Improve this map EK Erin Kametani 1015 Folsom Street S…" at bounding box center [251, 208] width 503 height 374
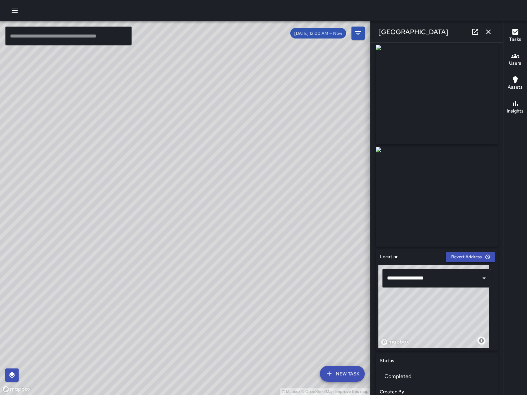
scroll to position [298, 0]
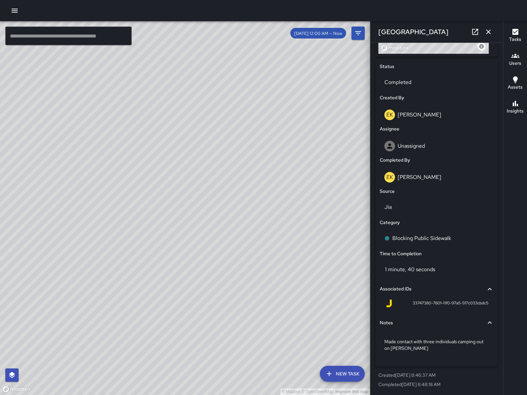
click at [167, 193] on div "© Mapbox © OpenStreetMap Improve this map SK SEAN KELLEY 1015 Folsom Street Sun…" at bounding box center [185, 208] width 370 height 374
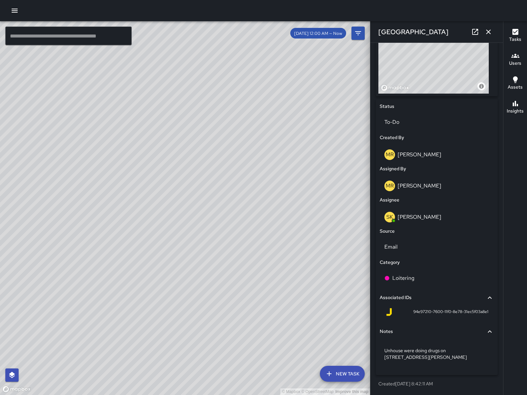
scroll to position [251, 0]
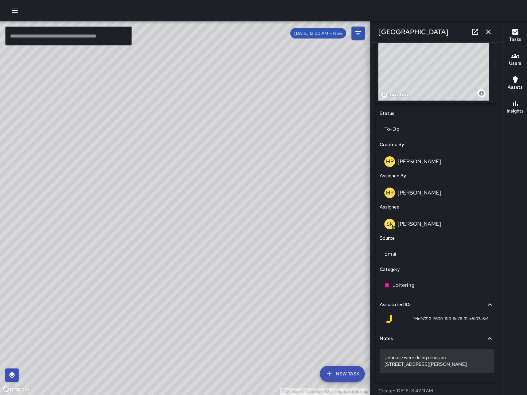
click at [481, 361] on div "Unhouse were doing drugs on [STREET_ADDRESS][PERSON_NAME]" at bounding box center [436, 361] width 114 height 24
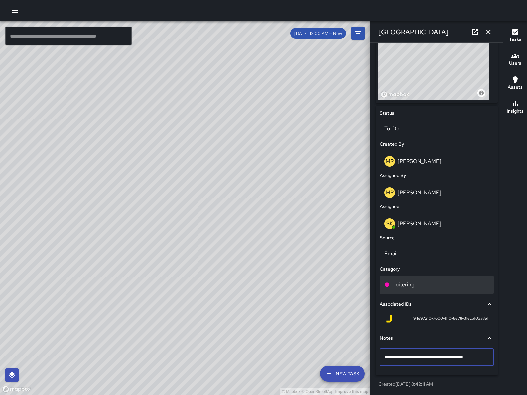
scroll to position [258, 0]
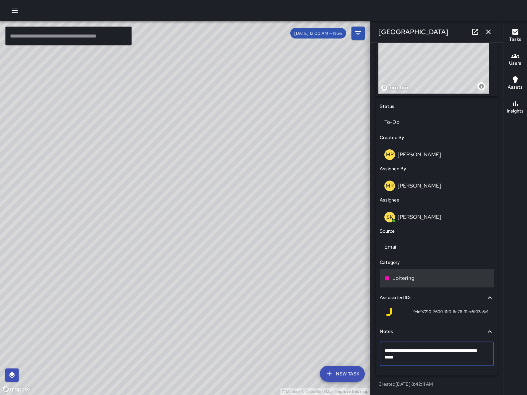
type textarea "**********"
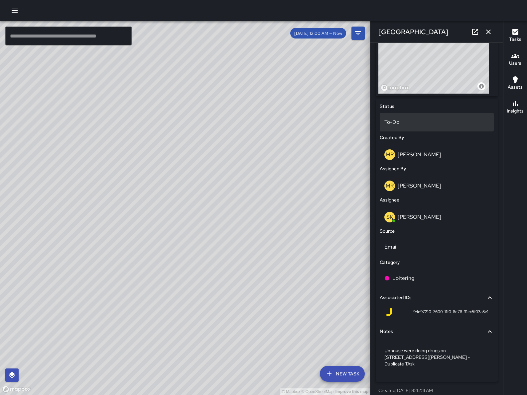
click at [428, 122] on p "To-Do" at bounding box center [436, 122] width 105 height 8
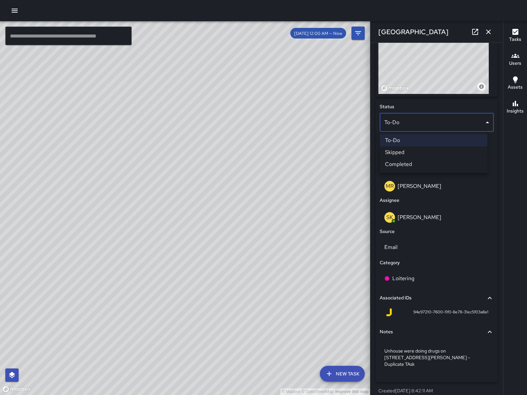
click at [429, 154] on li "Skipped" at bounding box center [433, 153] width 108 height 12
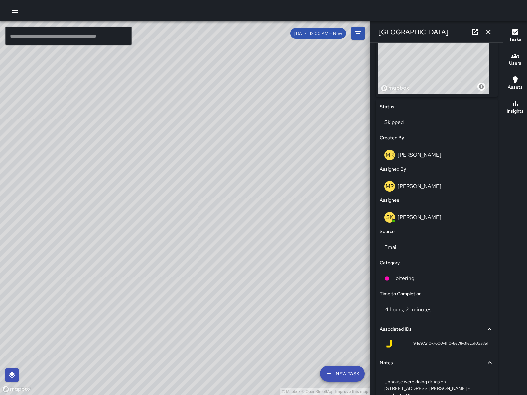
drag, startPoint x: 228, startPoint y: 241, endPoint x: 146, endPoint y: 260, distance: 84.0
click at [146, 260] on div "© Mapbox © OpenStreetMap Improve this map" at bounding box center [185, 208] width 370 height 374
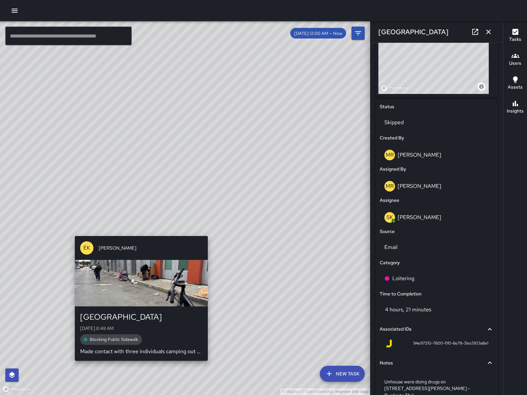
click at [134, 228] on div "© Mapbox © OpenStreetMap Improve this map EK Erin Kametani 1015 Folsom Street S…" at bounding box center [185, 208] width 370 height 374
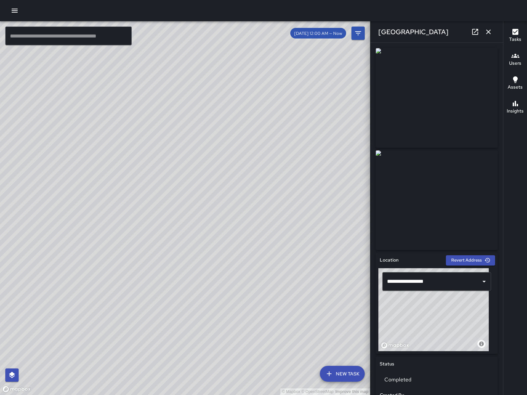
scroll to position [298, 0]
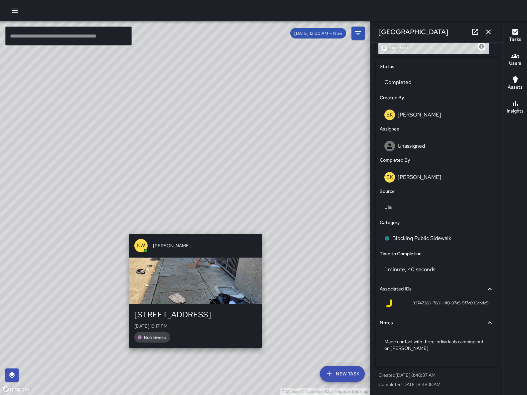
click at [194, 230] on div "© Mapbox © OpenStreetMap Improve this map KW [PERSON_NAME] [STREET_ADDRESS][PER…" at bounding box center [185, 208] width 370 height 374
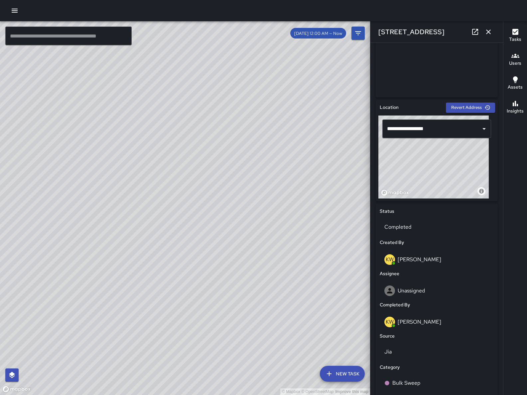
scroll to position [0, 0]
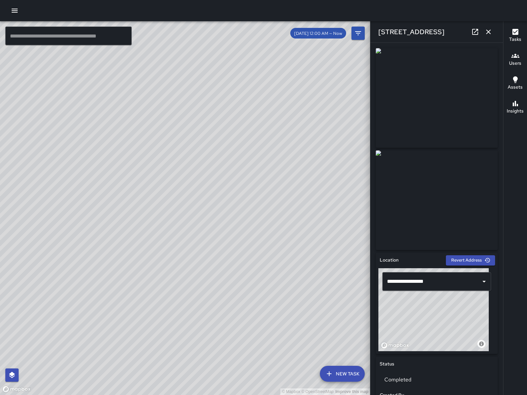
click at [474, 32] on icon at bounding box center [475, 32] width 6 height 6
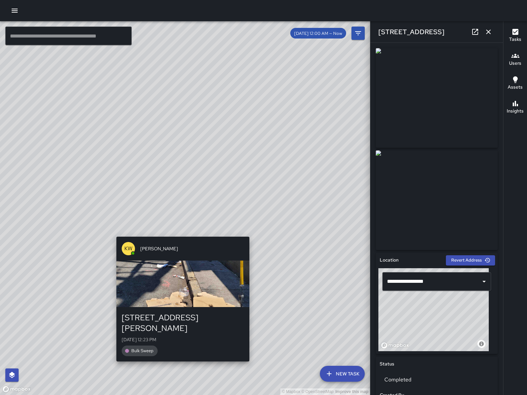
click at [186, 234] on div "KW Kenneth Ware 139 Harriet Street Sun, Aug 10, 12:23 PM Bulk Sweep" at bounding box center [183, 299] width 138 height 130
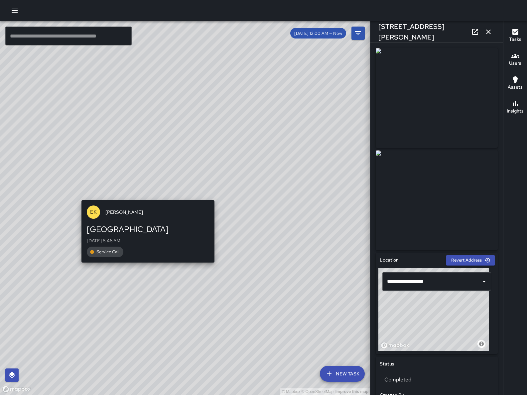
click at [141, 191] on div "© Mapbox © OpenStreetMap Improve this map EK Erin Kametani 1015 Folsom Street S…" at bounding box center [185, 208] width 370 height 374
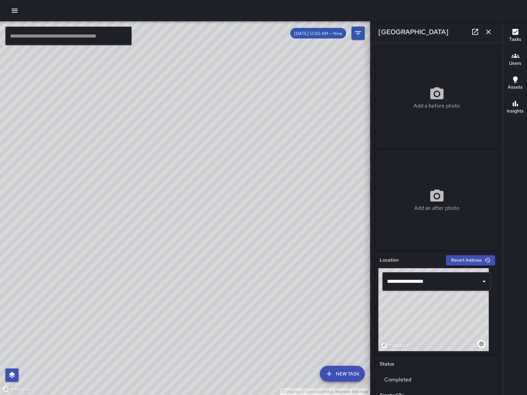
drag, startPoint x: 302, startPoint y: 238, endPoint x: 522, endPoint y: 5, distance: 320.3
click at [261, 227] on div "© Mapbox © OpenStreetMap Improve this map" at bounding box center [185, 208] width 370 height 374
click at [485, 29] on icon "button" at bounding box center [488, 32] width 8 height 8
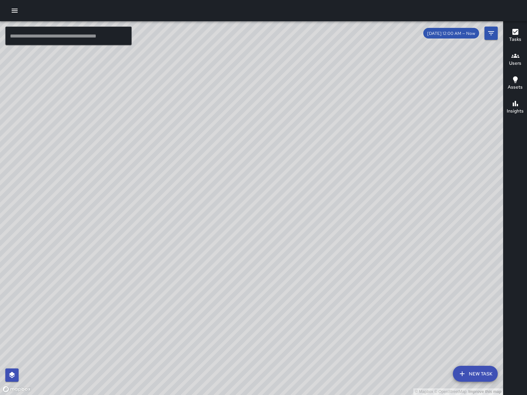
drag, startPoint x: 430, startPoint y: 284, endPoint x: 230, endPoint y: 311, distance: 201.7
click at [230, 311] on div "© Mapbox © OpenStreetMap Improve this map" at bounding box center [251, 208] width 503 height 374
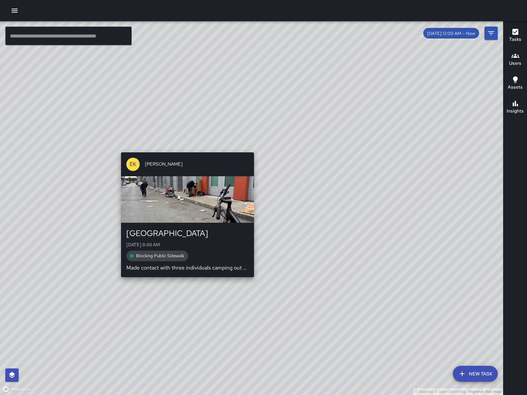
click at [175, 279] on div "EK Erin Kametani 1015 Folsom Street Sun, Aug 10, 8:48 AM Blocking Public Sidewa…" at bounding box center [187, 215] width 138 height 130
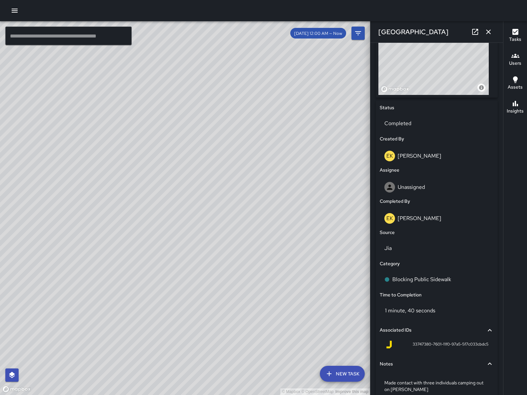
scroll to position [244, 0]
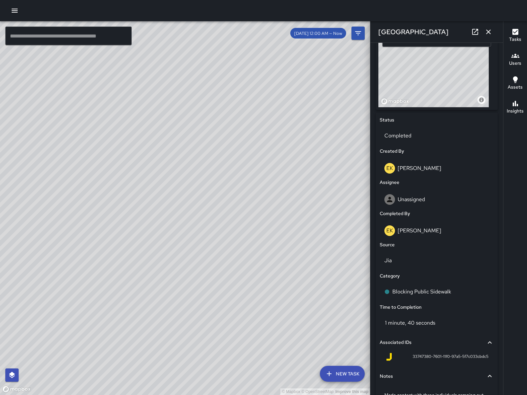
drag, startPoint x: 212, startPoint y: 343, endPoint x: 194, endPoint y: 365, distance: 29.1
click at [216, 395] on html "© Mapbox © OpenStreetMap Improve this map ​ New Task 8/10 12:00 AM — Now Map La…" at bounding box center [263, 197] width 527 height 395
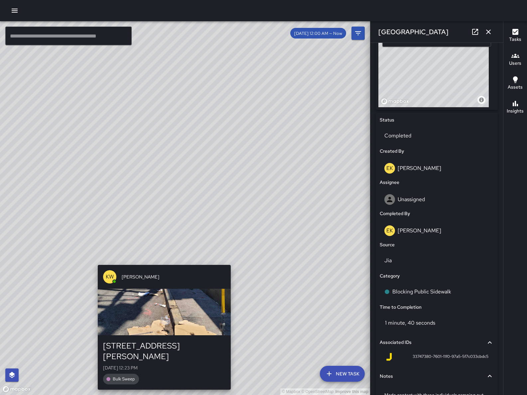
click at [158, 267] on div "KW Kenneth Ware" at bounding box center [164, 277] width 133 height 24
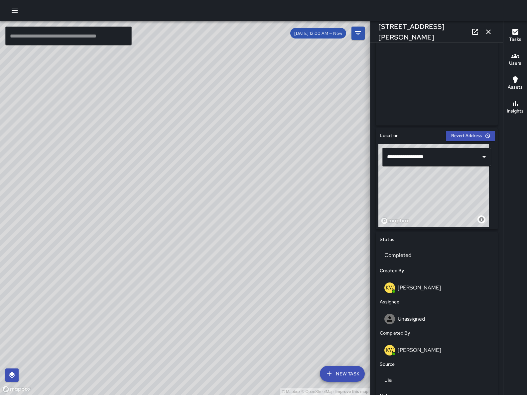
scroll to position [291, 0]
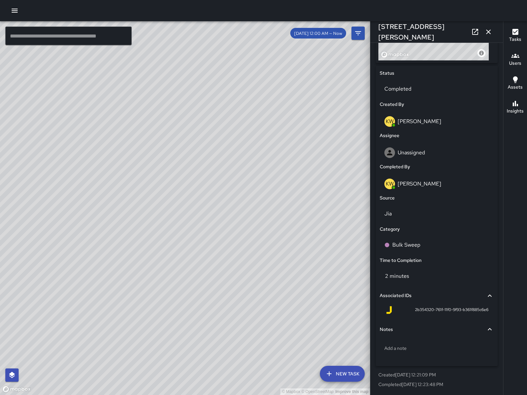
drag, startPoint x: 237, startPoint y: 202, endPoint x: 246, endPoint y: 108, distance: 94.4
click at [246, 108] on div "© Mapbox © OpenStreetMap Improve this map" at bounding box center [185, 208] width 370 height 374
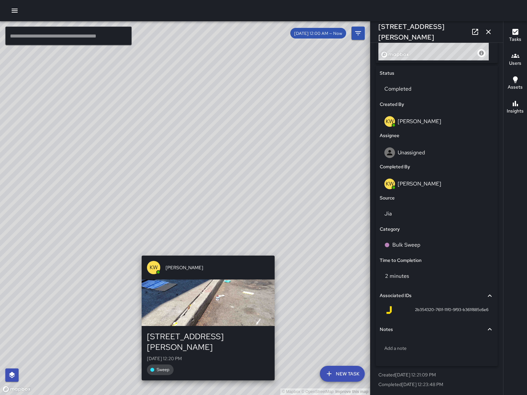
click at [196, 252] on div "© Mapbox © OpenStreetMap Improve this map KW Kenneth Ware 139 Harriet Street Su…" at bounding box center [185, 208] width 370 height 374
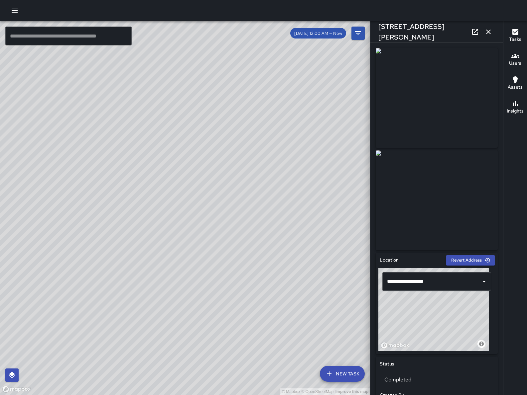
click at [491, 34] on icon "button" at bounding box center [488, 32] width 8 height 8
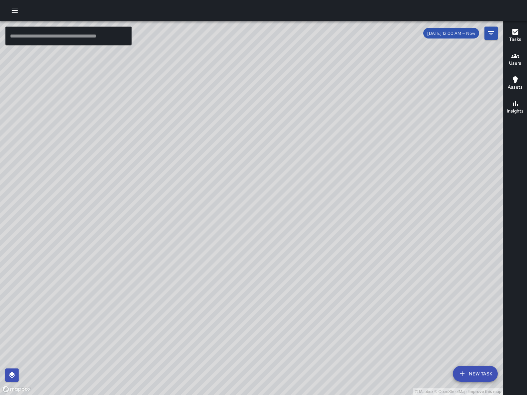
click at [234, 184] on div "© Mapbox © OpenStreetMap Improve this map" at bounding box center [251, 208] width 503 height 374
drag, startPoint x: 236, startPoint y: 229, endPoint x: 212, endPoint y: 229, distance: 23.6
click at [212, 229] on div "© Mapbox © OpenStreetMap Improve this map" at bounding box center [251, 208] width 503 height 374
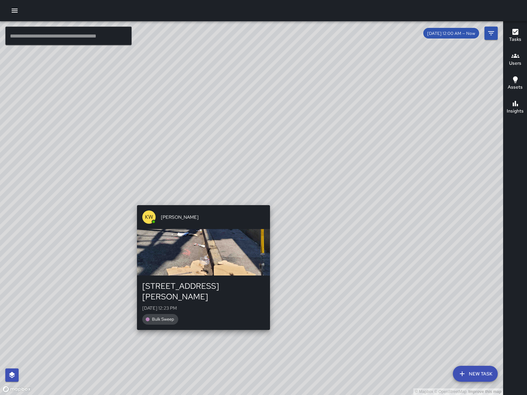
click at [202, 201] on div "© Mapbox © OpenStreetMap Improve this map KW [PERSON_NAME] [STREET_ADDRESS][GEO…" at bounding box center [251, 208] width 503 height 374
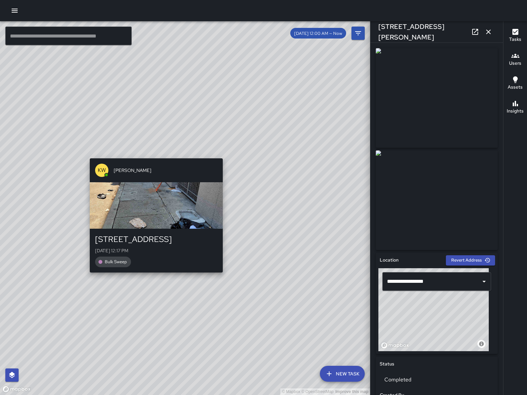
click at [162, 147] on div "© Mapbox © OpenStreetMap Improve this map KW [PERSON_NAME] [STREET_ADDRESS][PER…" at bounding box center [185, 208] width 370 height 374
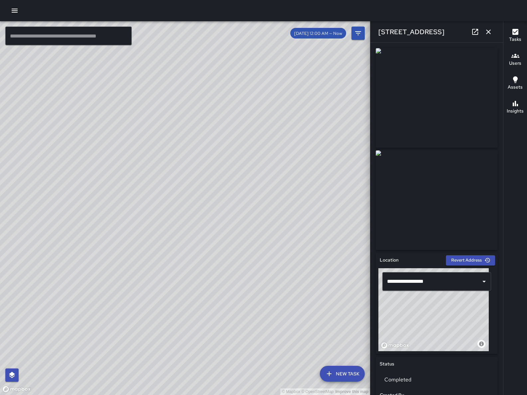
click at [169, 230] on div "© Mapbox © OpenStreetMap Improve this map KW Kenneth Ware 139 Harriet Street Su…" at bounding box center [185, 208] width 370 height 374
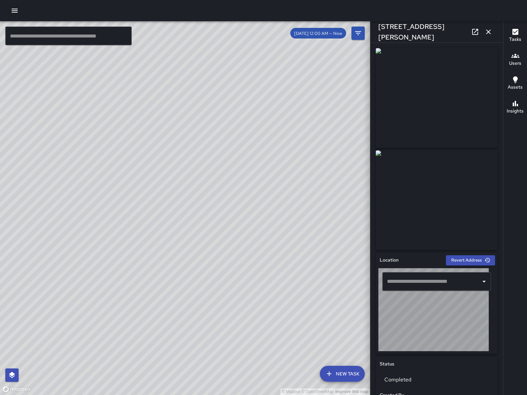
type input "**********"
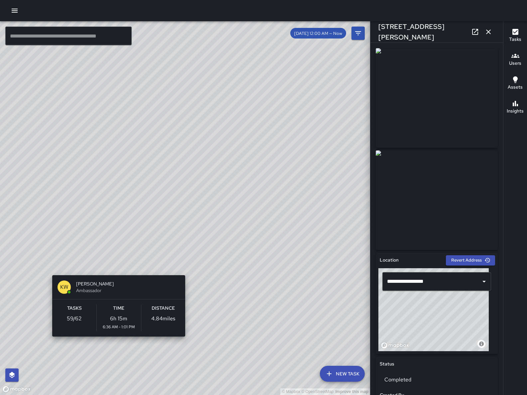
drag, startPoint x: 131, startPoint y: 266, endPoint x: 157, endPoint y: 253, distance: 28.7
click at [157, 253] on div "© Mapbox © OpenStreetMap Improve this map KW Kenneth Ware Ambassador Tasks 59 /…" at bounding box center [185, 208] width 370 height 374
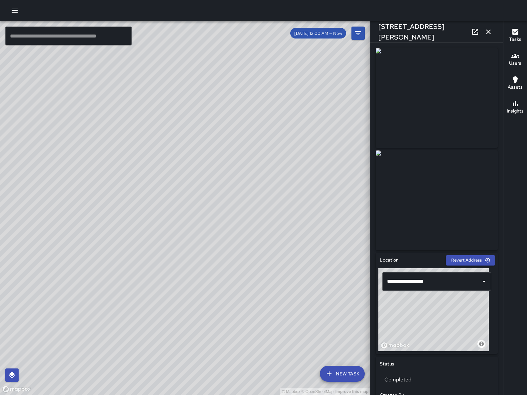
click at [492, 30] on button "button" at bounding box center [487, 31] width 13 height 13
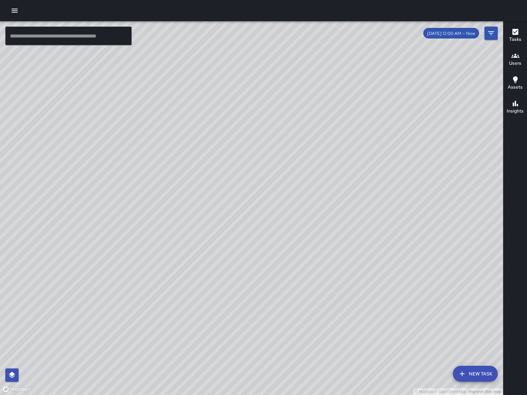
click at [194, 286] on div "© Mapbox © OpenStreetMap Improve this map" at bounding box center [251, 208] width 503 height 374
drag, startPoint x: 203, startPoint y: 294, endPoint x: 172, endPoint y: 143, distance: 154.5
click at [172, 143] on div "© Mapbox © OpenStreetMap Improve this map" at bounding box center [251, 208] width 503 height 374
drag, startPoint x: 375, startPoint y: 145, endPoint x: 365, endPoint y: 160, distance: 18.4
click at [367, 156] on div "© Mapbox © OpenStreetMap Improve this map" at bounding box center [251, 208] width 503 height 374
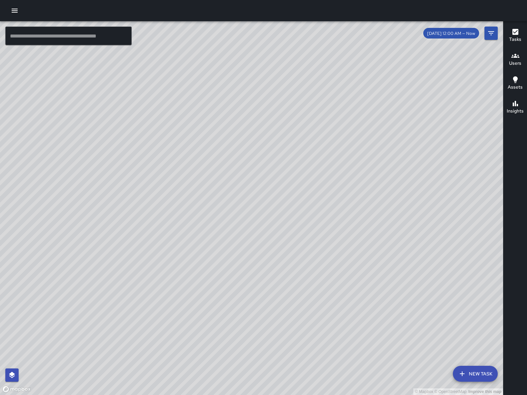
drag, startPoint x: 239, startPoint y: 256, endPoint x: 325, endPoint y: 233, distance: 88.6
click at [274, 247] on div "© Mapbox © OpenStreetMap Improve this map" at bounding box center [251, 208] width 503 height 374
drag, startPoint x: 50, startPoint y: 313, endPoint x: 152, endPoint y: 297, distance: 103.2
click at [85, 383] on div "© Mapbox © OpenStreetMap Improve this map" at bounding box center [251, 208] width 503 height 374
click at [495, 29] on button "Filters" at bounding box center [490, 33] width 13 height 13
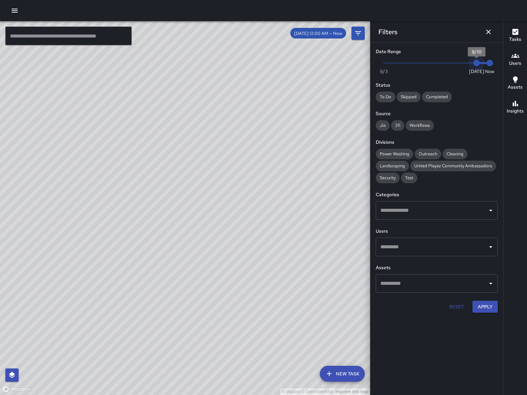
drag, startPoint x: 475, startPoint y: 62, endPoint x: 468, endPoint y: 59, distance: 7.8
click at [473, 60] on span "8/10" at bounding box center [476, 63] width 7 height 7
drag, startPoint x: 102, startPoint y: 318, endPoint x: 214, endPoint y: 228, distance: 143.2
click at [214, 228] on div "© Mapbox © OpenStreetMap Improve this map" at bounding box center [185, 208] width 370 height 374
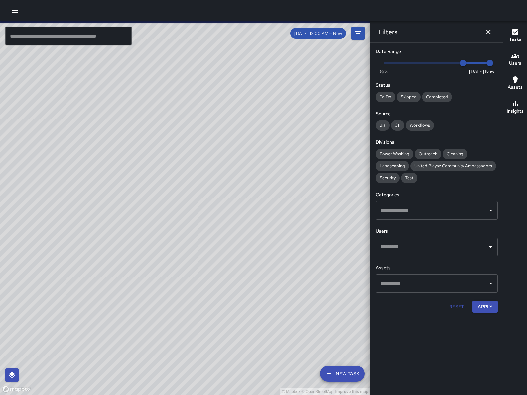
click at [135, 180] on div "© Mapbox © OpenStreetMap Improve this map DL David Lewis 1401 Mission Street Sa…" at bounding box center [185, 208] width 370 height 374
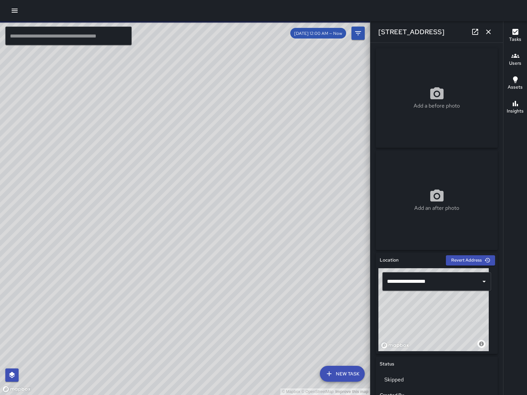
click at [135, 181] on div "© Mapbox © OpenStreetMap Improve this map" at bounding box center [185, 208] width 370 height 374
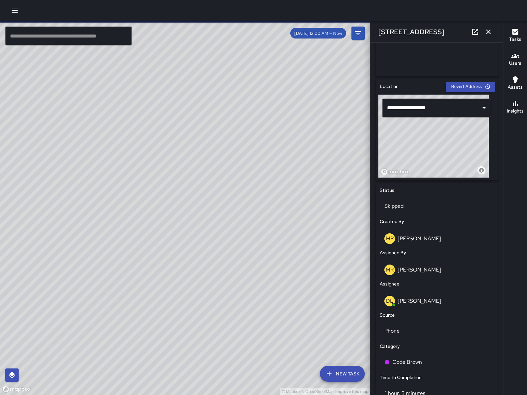
scroll to position [298, 0]
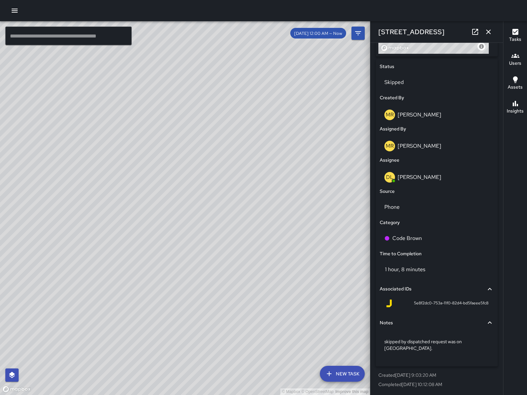
click at [490, 28] on icon "button" at bounding box center [488, 32] width 8 height 8
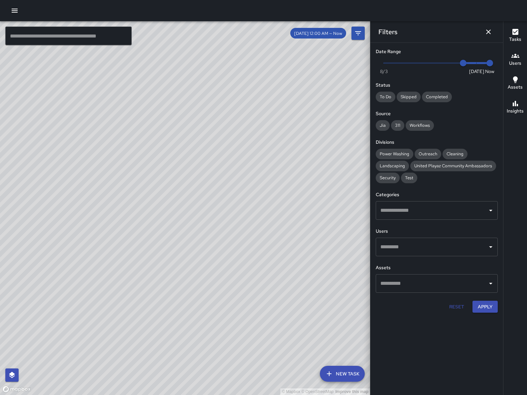
click at [490, 29] on icon "Dismiss" at bounding box center [488, 32] width 8 height 8
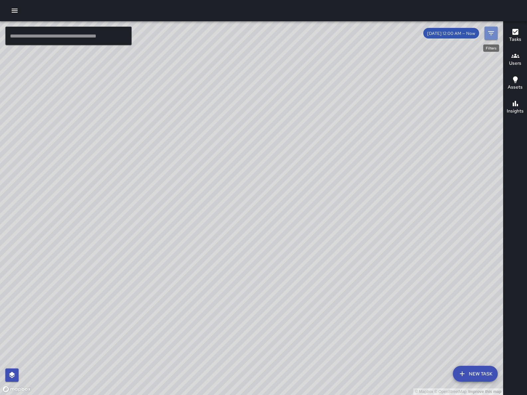
drag, startPoint x: 493, startPoint y: 33, endPoint x: 488, endPoint y: 32, distance: 4.3
click at [492, 32] on icon "Filters" at bounding box center [491, 33] width 8 height 8
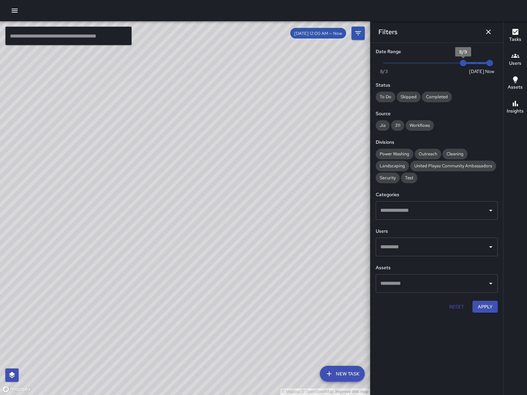
type input "*"
drag, startPoint x: 479, startPoint y: 66, endPoint x: 501, endPoint y: 70, distance: 22.7
click at [500, 69] on div "Date Range Now Today 8/3 8/9 1:22 pm Status To Do Skipped Completed Source Jia …" at bounding box center [436, 180] width 133 height 275
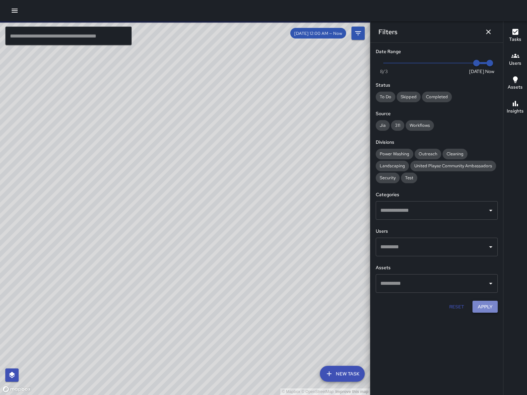
click at [488, 306] on button "Apply" at bounding box center [484, 307] width 25 height 12
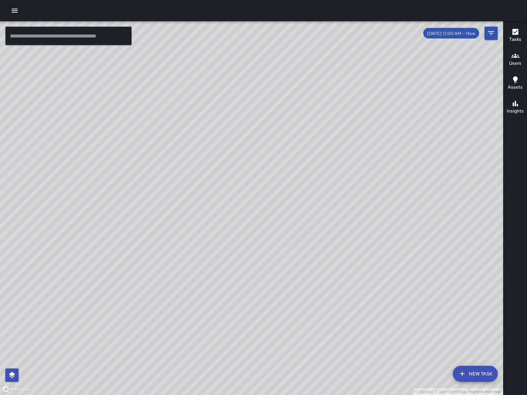
drag, startPoint x: 399, startPoint y: 260, endPoint x: 282, endPoint y: 283, distance: 119.1
click at [282, 283] on div "© Mapbox © OpenStreetMap Improve this map" at bounding box center [251, 208] width 503 height 374
drag, startPoint x: 282, startPoint y: 285, endPoint x: 292, endPoint y: 284, distance: 10.7
click at [292, 284] on div "© Mapbox © OpenStreetMap Improve this map" at bounding box center [251, 208] width 503 height 374
drag, startPoint x: 323, startPoint y: 192, endPoint x: 323, endPoint y: 202, distance: 10.0
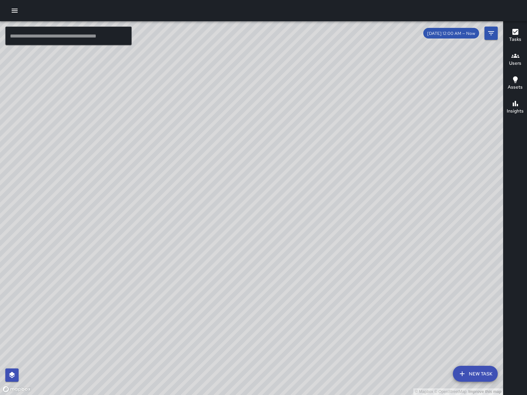
click at [323, 202] on div "© Mapbox © OpenStreetMap Improve this map" at bounding box center [251, 208] width 503 height 374
drag, startPoint x: 351, startPoint y: 292, endPoint x: 258, endPoint y: 210, distance: 124.1
click at [258, 210] on div "© Mapbox © OpenStreetMap Improve this map" at bounding box center [251, 208] width 503 height 374
drag, startPoint x: 155, startPoint y: 108, endPoint x: 174, endPoint y: 201, distance: 95.2
click at [174, 202] on div "© Mapbox © OpenStreetMap Improve this map" at bounding box center [251, 208] width 503 height 374
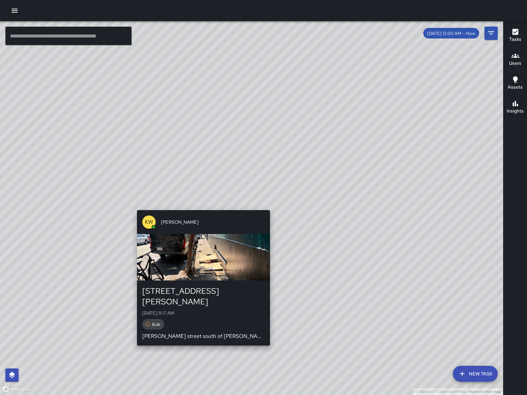
click at [200, 205] on div "© Mapbox © OpenStreetMap Improve this map KW Kenneth Ware 1011 Howard Street Su…" at bounding box center [251, 208] width 503 height 374
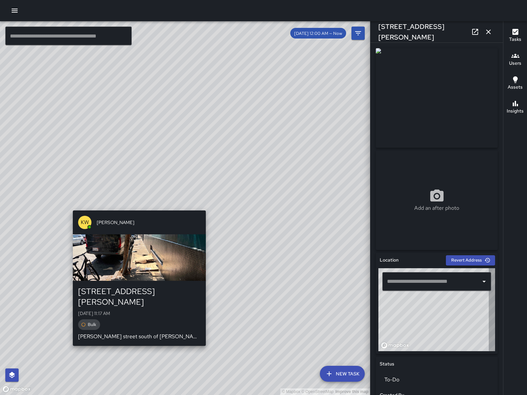
type input "**********"
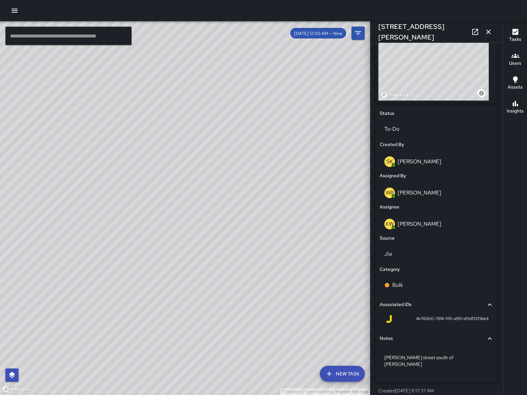
scroll to position [0, 0]
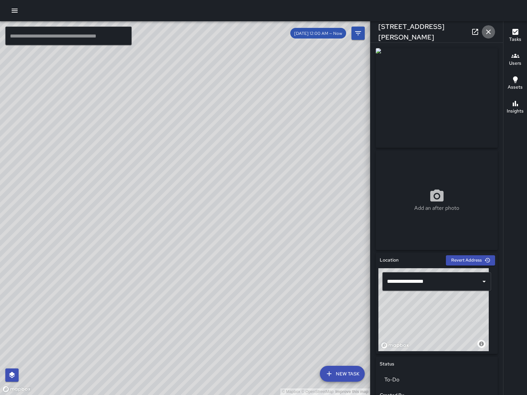
click at [490, 34] on icon "button" at bounding box center [488, 32] width 8 height 8
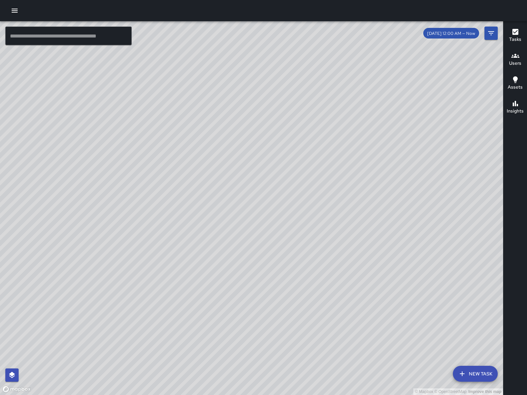
drag, startPoint x: 290, startPoint y: 296, endPoint x: 249, endPoint y: 151, distance: 150.7
click at [239, 113] on div "© Mapbox © OpenStreetMap Improve this map" at bounding box center [251, 208] width 503 height 374
drag, startPoint x: 254, startPoint y: 281, endPoint x: 224, endPoint y: 275, distance: 31.0
click at [254, 281] on div "© Mapbox © OpenStreetMap Improve this map" at bounding box center [251, 208] width 503 height 374
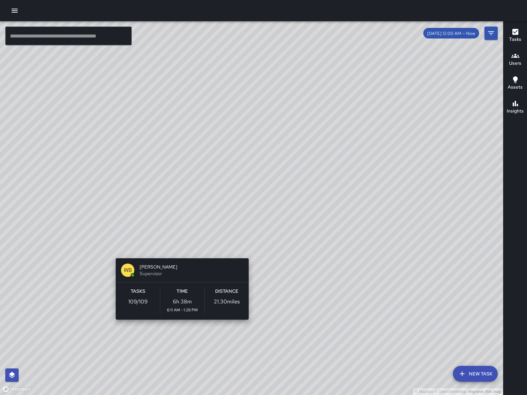
click at [179, 246] on div "© Mapbox © OpenStreetMap Improve this map WB Woodrow Blake Supervisor Tasks 109…" at bounding box center [251, 208] width 503 height 374
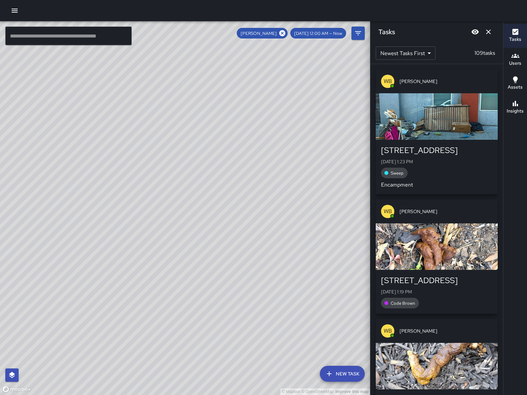
click at [241, 395] on html "© Mapbox © OpenStreetMap Improve this map ​ New Task Woodrow Blake 8/10 12:00 A…" at bounding box center [263, 197] width 527 height 395
drag, startPoint x: 193, startPoint y: 293, endPoint x: 118, endPoint y: 101, distance: 206.2
click at [119, 119] on div "© Mapbox © OpenStreetMap Improve this map" at bounding box center [185, 208] width 370 height 374
click at [221, 289] on div "© Mapbox © OpenStreetMap Improve this map" at bounding box center [185, 208] width 370 height 374
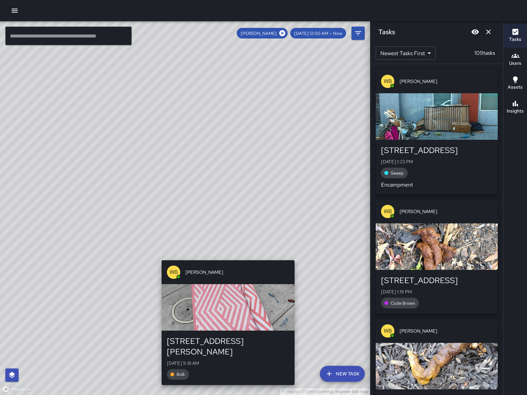
click at [297, 258] on div "WB Woodrow Blake 243 Shipley Street Sun, Aug 10, 9:18 AM Bulk" at bounding box center [228, 323] width 138 height 130
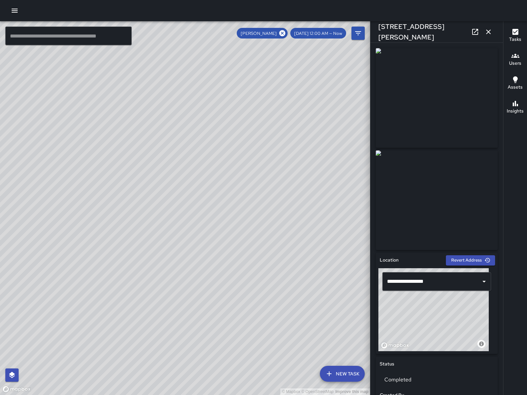
click at [488, 30] on icon "button" at bounding box center [488, 32] width 8 height 8
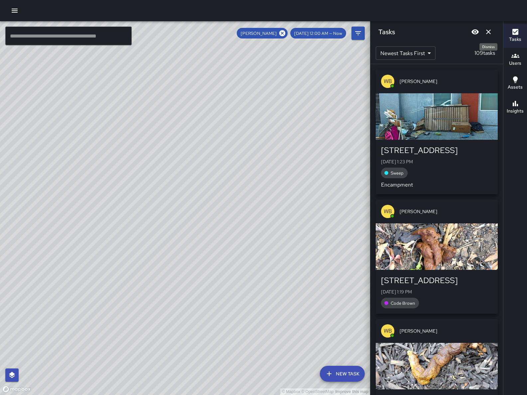
click at [490, 33] on icon "Dismiss" at bounding box center [488, 32] width 8 height 8
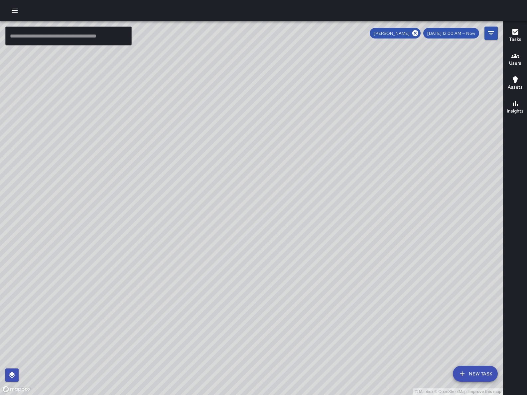
drag, startPoint x: 197, startPoint y: 319, endPoint x: 389, endPoint y: 154, distance: 253.1
click at [389, 155] on div "© Mapbox © OpenStreetMap Improve this map" at bounding box center [251, 208] width 503 height 374
drag, startPoint x: 217, startPoint y: 301, endPoint x: 200, endPoint y: 321, distance: 26.1
click at [201, 326] on div "© Mapbox © OpenStreetMap Improve this map WB Woodrow Blake Supervisor Tasks 109…" at bounding box center [251, 208] width 503 height 374
click at [275, 277] on div "© Mapbox © OpenStreetMap Improve this map" at bounding box center [251, 208] width 503 height 374
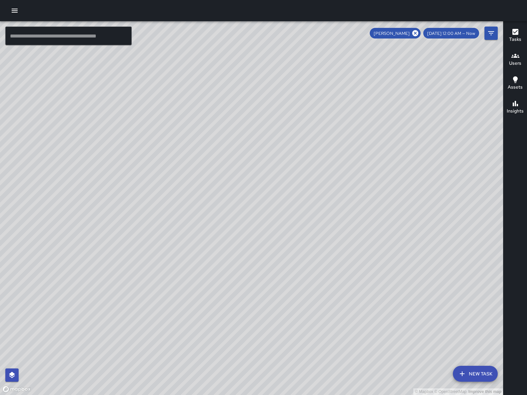
drag, startPoint x: 254, startPoint y: 270, endPoint x: 275, endPoint y: 228, distance: 46.7
click at [246, 268] on div "© Mapbox © OpenStreetMap Improve this map" at bounding box center [251, 208] width 503 height 374
drag, startPoint x: 282, startPoint y: 264, endPoint x: 347, endPoint y: 179, distance: 106.8
click at [295, 264] on div "© Mapbox © OpenStreetMap Improve this map" at bounding box center [251, 208] width 503 height 374
click at [418, 32] on icon at bounding box center [415, 33] width 6 height 6
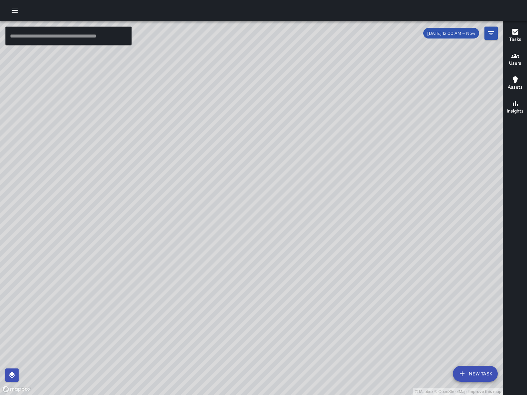
drag, startPoint x: 302, startPoint y: 275, endPoint x: 348, endPoint y: 259, distance: 48.9
click at [348, 259] on div "© Mapbox © OpenStreetMap Improve this map" at bounding box center [251, 208] width 503 height 374
drag, startPoint x: 348, startPoint y: 258, endPoint x: 344, endPoint y: 259, distance: 4.9
click at [344, 259] on div "© Mapbox © OpenStreetMap Improve this map" at bounding box center [251, 208] width 503 height 374
drag, startPoint x: 322, startPoint y: 153, endPoint x: 263, endPoint y: 243, distance: 106.7
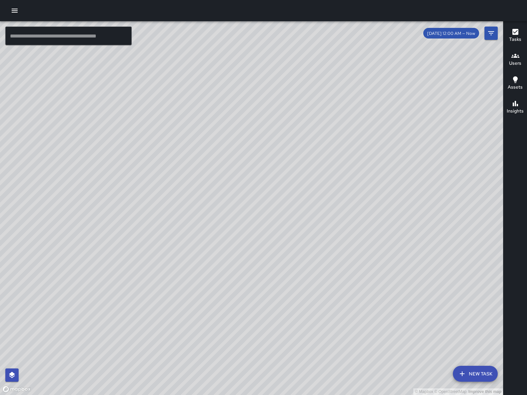
click at [263, 243] on div "© Mapbox © OpenStreetMap Improve this map" at bounding box center [251, 208] width 503 height 374
